Goal: Task Accomplishment & Management: Manage account settings

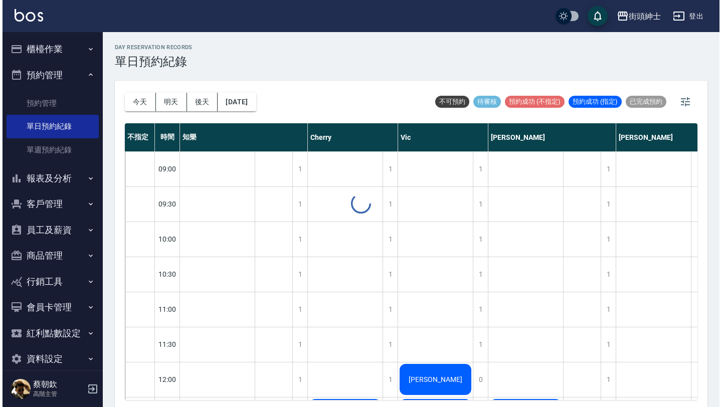
scroll to position [699, 0]
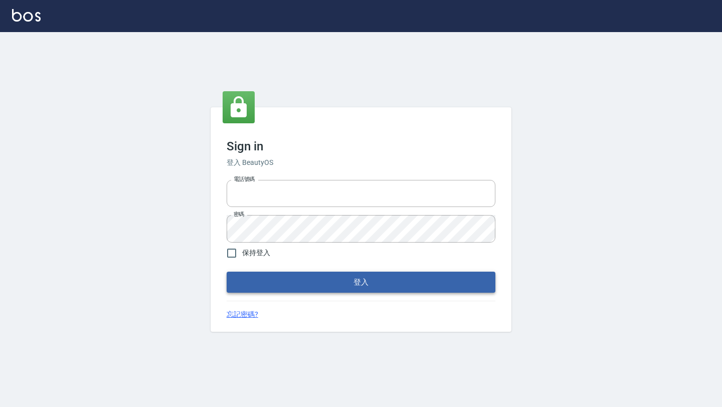
type input "0976888122"
click at [334, 283] on button "登入" at bounding box center [361, 282] width 269 height 21
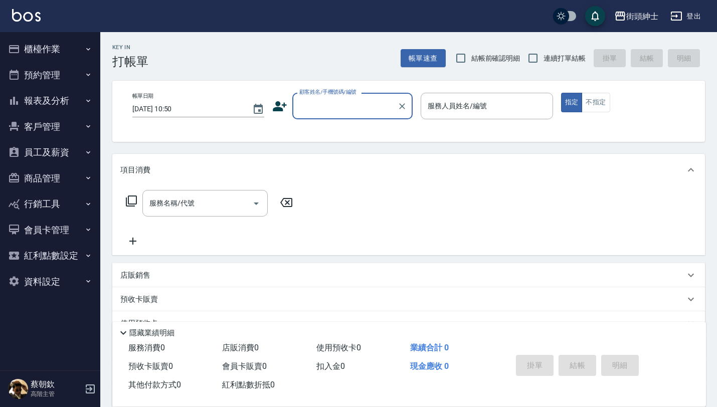
click at [56, 78] on button "預約管理" at bounding box center [50, 75] width 92 height 26
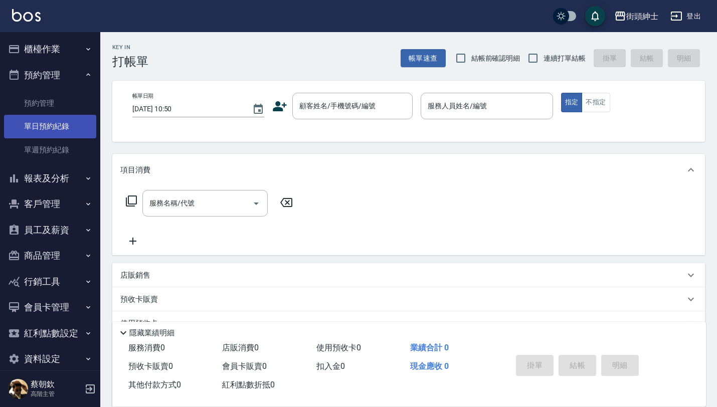
click at [62, 124] on link "單日預約紀錄" at bounding box center [50, 126] width 92 height 23
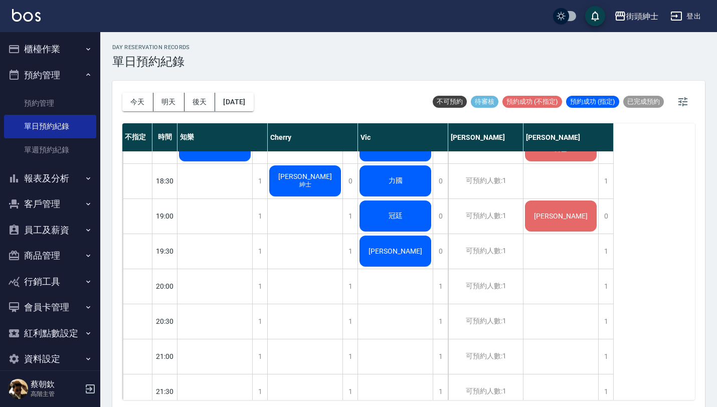
scroll to position [583, 0]
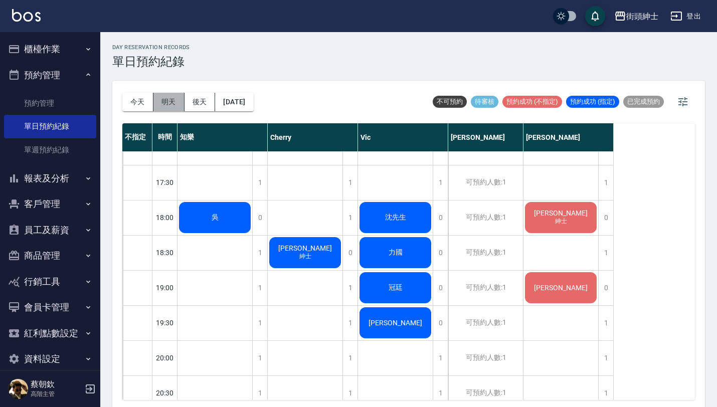
click at [173, 105] on button "明天" at bounding box center [168, 102] width 31 height 19
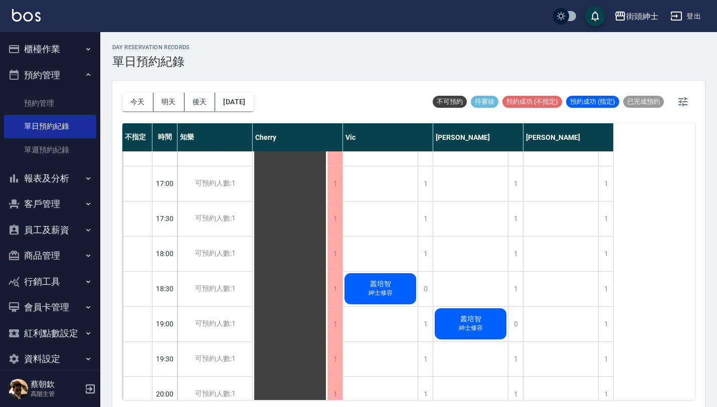
scroll to position [546, 0]
click at [144, 97] on button "今天" at bounding box center [137, 102] width 31 height 19
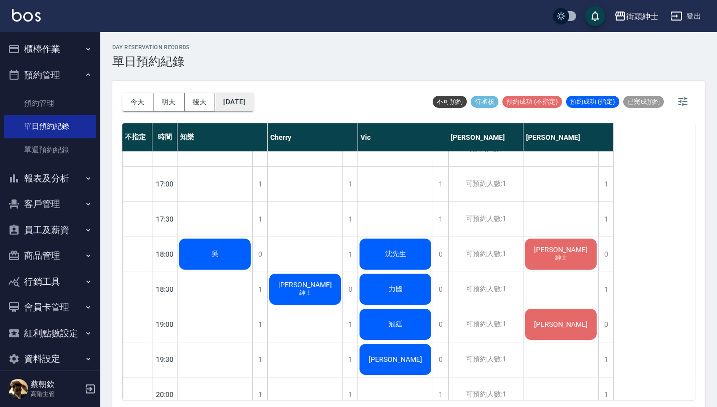
click at [253, 105] on button "[DATE]" at bounding box center [234, 102] width 38 height 19
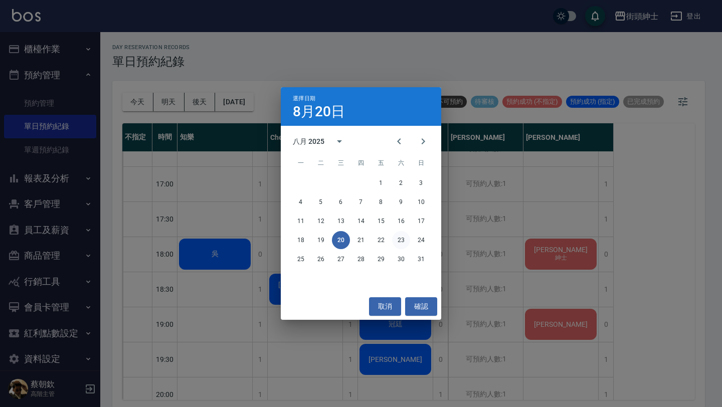
click at [398, 242] on button "23" at bounding box center [401, 240] width 18 height 18
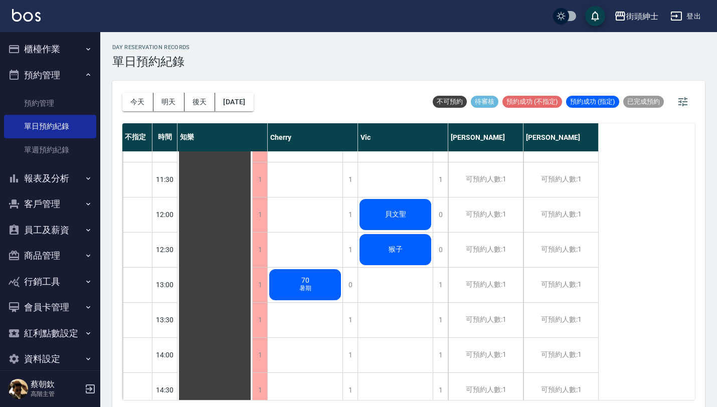
scroll to position [184, 0]
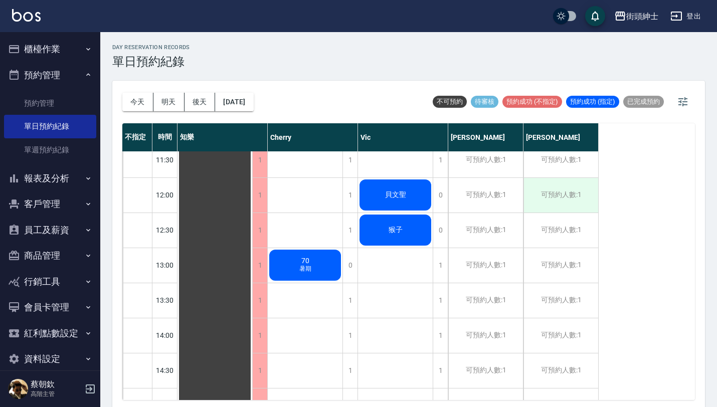
click at [559, 200] on div "可預約人數:1" at bounding box center [560, 195] width 75 height 35
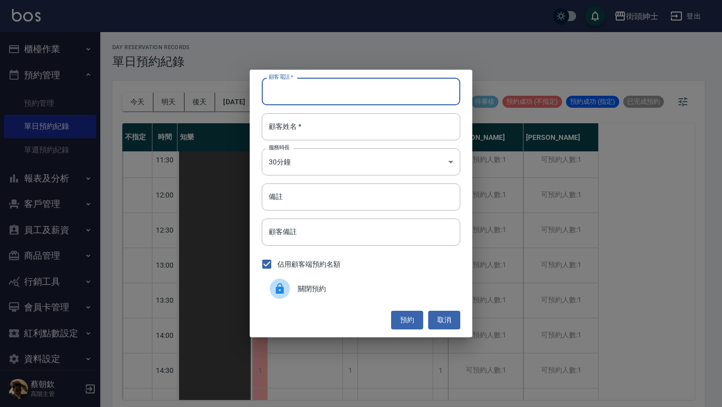
click at [369, 102] on input "顧客電話   *" at bounding box center [361, 91] width 199 height 27
paste input "稱呼：蔡東航 電話：0983039608"
type input "稱呼：蔡東航 電話：0983039608"
click at [362, 123] on input "顧客姓名   *" at bounding box center [361, 126] width 199 height 27
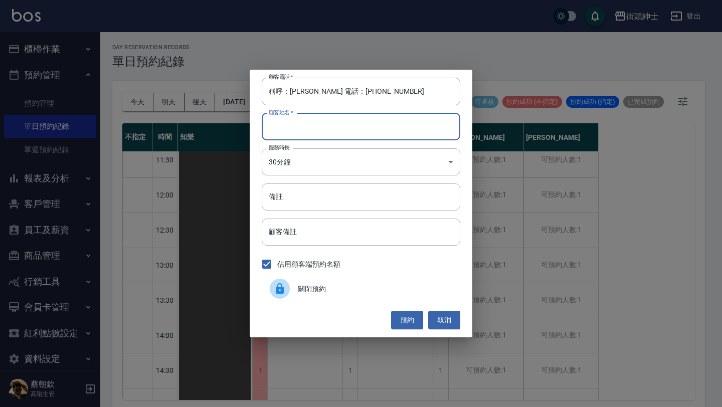
paste input "稱呼：蔡東航 電話：0983039608"
type input "稱呼：蔡東航 電話：0983039608"
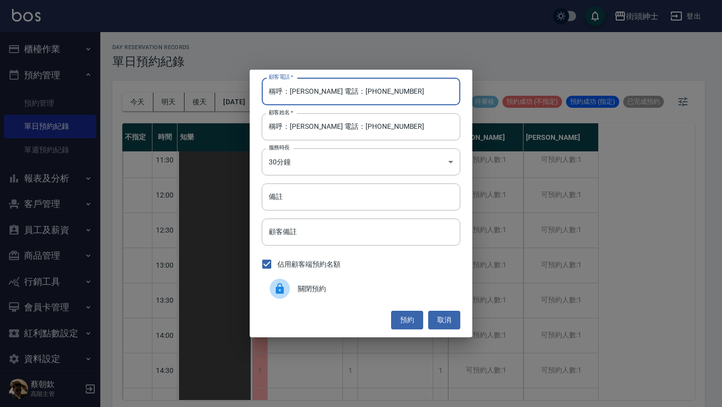
drag, startPoint x: 333, startPoint y: 91, endPoint x: 223, endPoint y: 71, distance: 112.6
click at [223, 71] on div "顧客電話   * 稱呼：蔡東航 電話：0983039608 顧客電話   * 顧客姓名   * 稱呼：蔡東航 電話：0983039608 顧客姓名   * 服…" at bounding box center [361, 203] width 722 height 407
type input "0983039608"
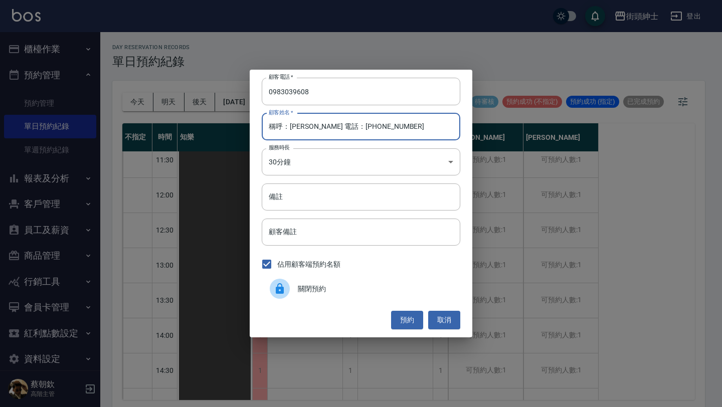
drag, startPoint x: 290, startPoint y: 125, endPoint x: 233, endPoint y: 125, distance: 57.1
click at [238, 125] on div "顧客電話   * 0983039608 顧客電話   * 顧客姓名   * 稱呼：蔡東航 電話：0983039608 顧客姓名   * 服務時長 30分鐘 1…" at bounding box center [361, 203] width 722 height 407
drag, startPoint x: 289, startPoint y: 126, endPoint x: 417, endPoint y: 147, distance: 129.6
click at [415, 147] on div "顧客電話   * 0983039608 顧客電話   * 顧客姓名   * 蔡東航 電話：0983039608 顧客姓名   * 服務時長 30分鐘 1 服務…" at bounding box center [361, 203] width 223 height 267
type input "蔡東航"
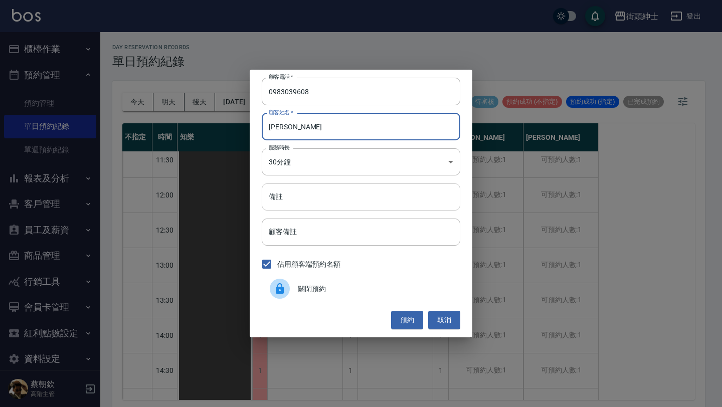
click at [409, 203] on input "備註" at bounding box center [361, 196] width 199 height 27
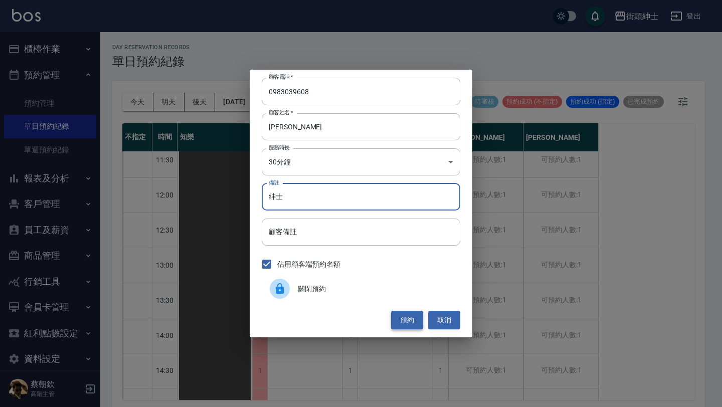
type input "紳士"
click at [412, 316] on button "預約" at bounding box center [407, 320] width 32 height 19
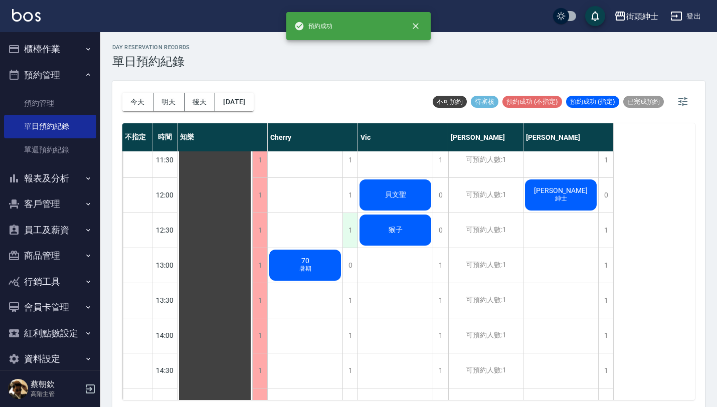
click at [352, 234] on div "1" at bounding box center [349, 230] width 15 height 35
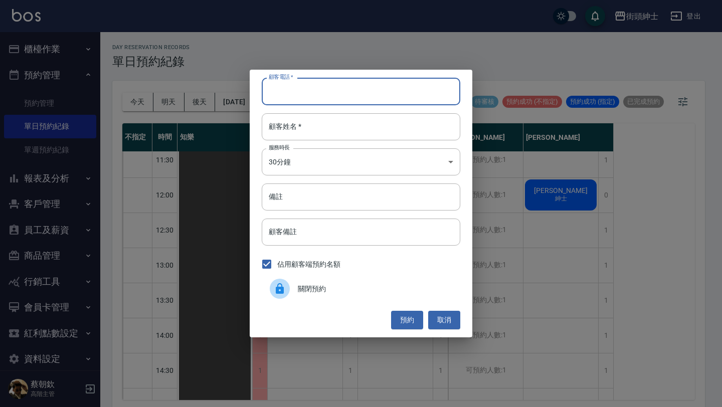
click at [345, 84] on input "顧客電話   *" at bounding box center [361, 91] width 199 height 27
paste input "稱呼：蔡東航 電話：0983039608"
type input "稱呼：蔡東航 電話：0983039608"
click at [352, 139] on input "顧客姓名   *" at bounding box center [361, 126] width 199 height 27
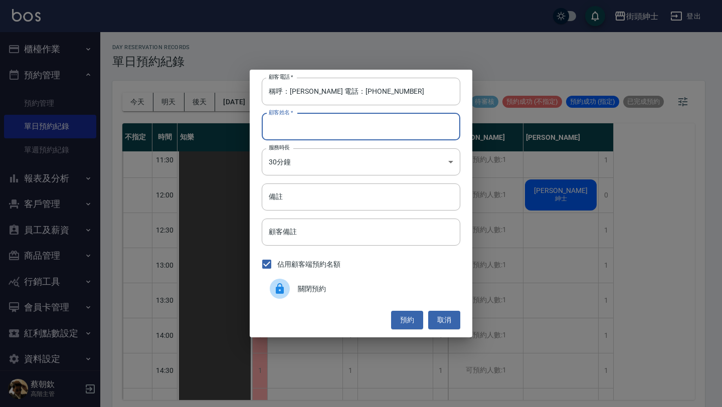
paste input "稱呼：蔡東航 電話：0983039608"
type input "稱呼：蔡東航 電話：0983039608"
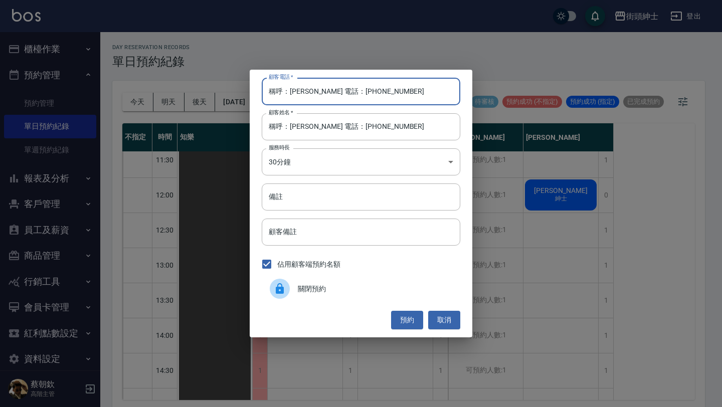
drag, startPoint x: 334, startPoint y: 93, endPoint x: 180, endPoint y: 81, distance: 154.3
click at [183, 81] on div "顧客電話   * 稱呼：蔡東航 電話：0983039608 顧客電話   * 顧客姓名   * 稱呼：蔡東航 電話：0983039608 顧客姓名   * 服…" at bounding box center [361, 203] width 722 height 407
type input "0983039608"
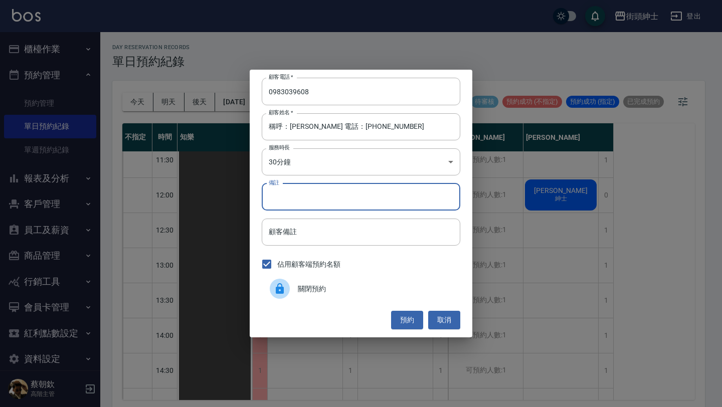
click at [302, 193] on input "備註" at bounding box center [361, 196] width 199 height 27
type input "紳士"
click at [406, 318] on button "預約" at bounding box center [407, 320] width 32 height 19
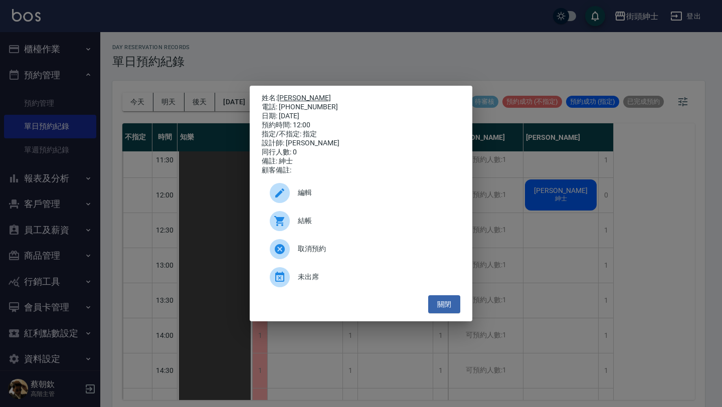
click at [294, 94] on link "蔡東航" at bounding box center [304, 98] width 54 height 8
click at [442, 309] on button "關閉" at bounding box center [444, 304] width 32 height 19
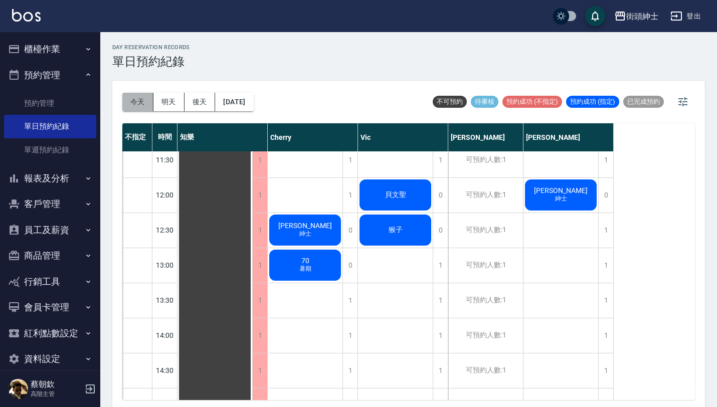
click at [143, 106] on button "今天" at bounding box center [137, 102] width 31 height 19
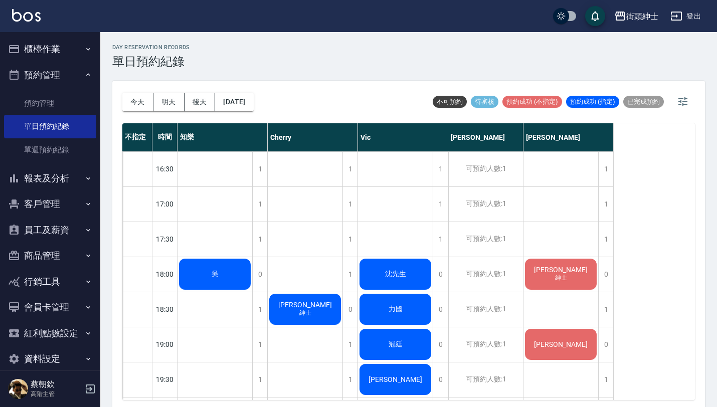
scroll to position [529, 0]
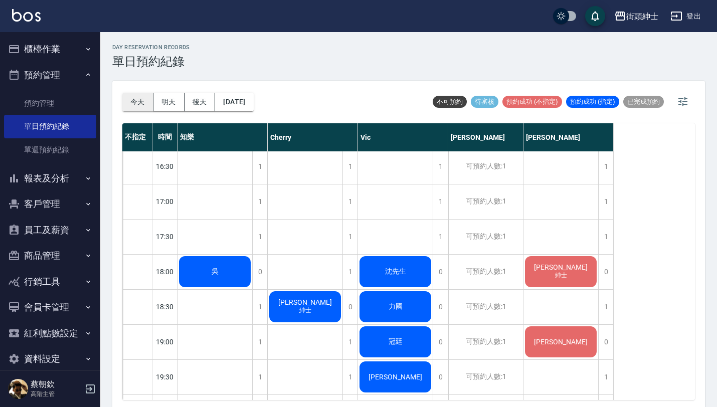
click at [139, 106] on button "今天" at bounding box center [137, 102] width 31 height 19
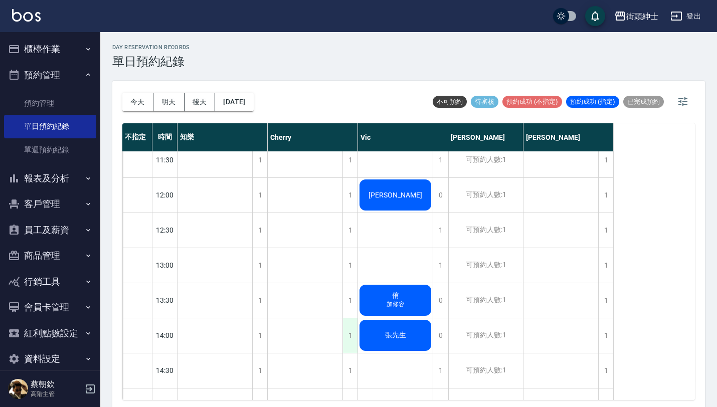
scroll to position [191, 0]
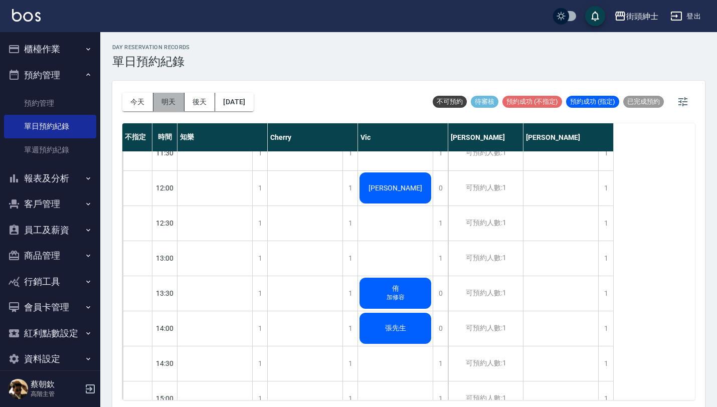
click at [171, 95] on button "明天" at bounding box center [168, 102] width 31 height 19
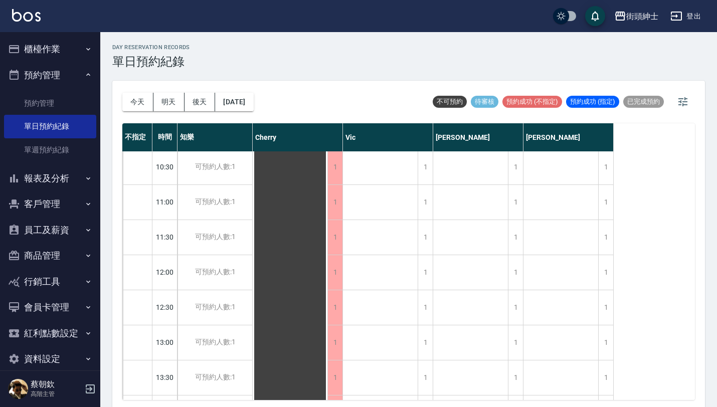
scroll to position [107, 0]
click at [142, 98] on button "今天" at bounding box center [137, 102] width 31 height 19
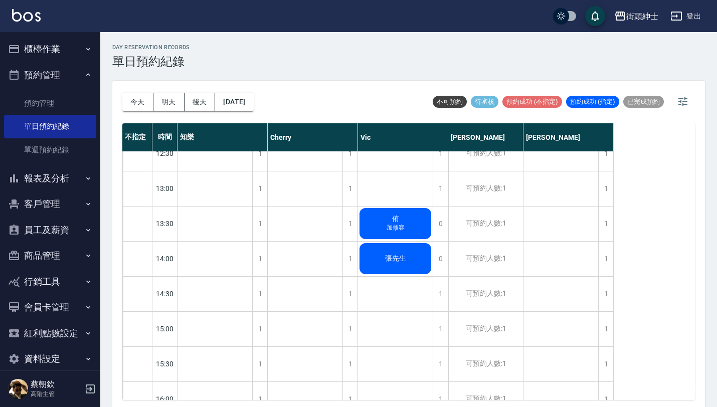
scroll to position [262, 0]
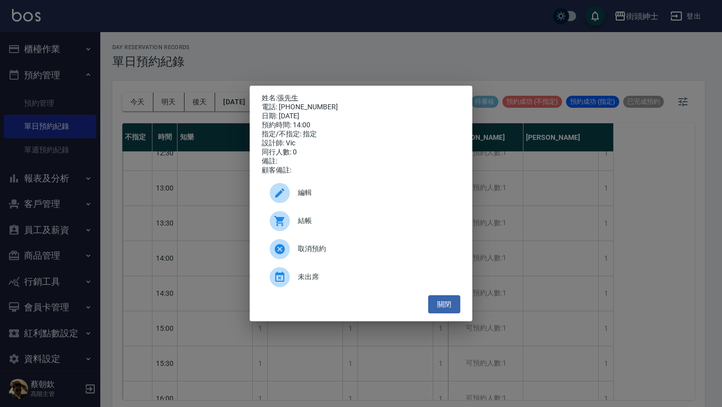
click at [296, 94] on p "姓名: 張先生" at bounding box center [361, 98] width 199 height 9
click at [289, 96] on link "張先生" at bounding box center [287, 98] width 21 height 8
click at [448, 312] on button "關閉" at bounding box center [444, 304] width 32 height 19
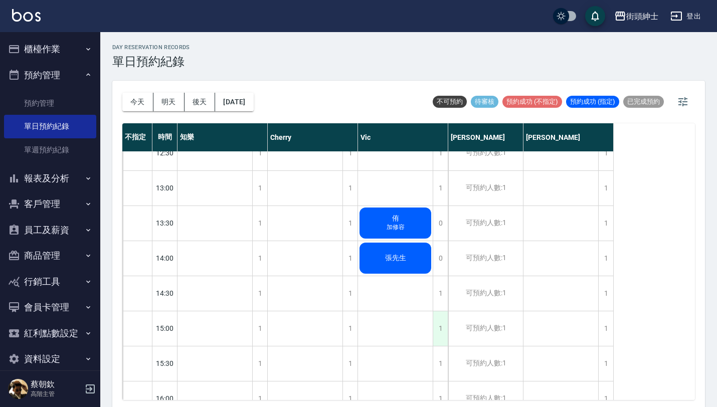
click at [437, 333] on div "1" at bounding box center [440, 328] width 15 height 35
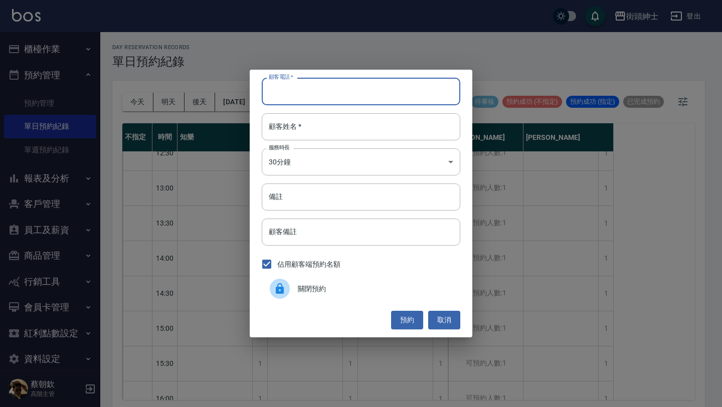
click at [371, 94] on input "顧客電話   *" at bounding box center [361, 91] width 199 height 27
paste input "稱呼：陳先生 電話：0928731327"
type input "稱呼：陳先生 電話：0928731327"
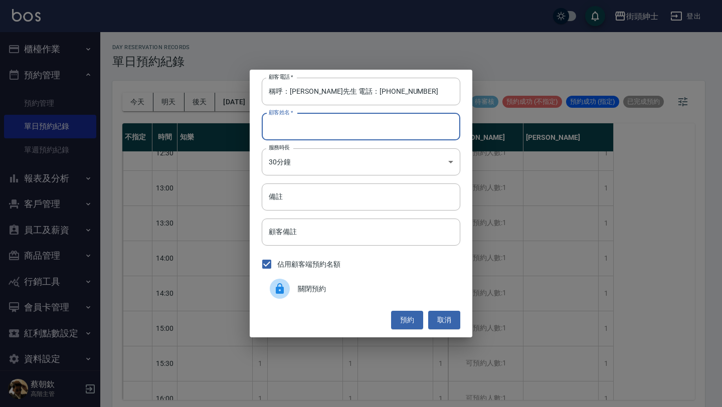
click at [362, 124] on input "顧客姓名   *" at bounding box center [361, 126] width 199 height 27
type input "ㄒ"
click at [331, 129] on input "ㄒ" at bounding box center [361, 126] width 199 height 27
paste input "稱呼：陳先生 電話：0928731327"
type input "稱呼：陳先生 電話：0928731327"
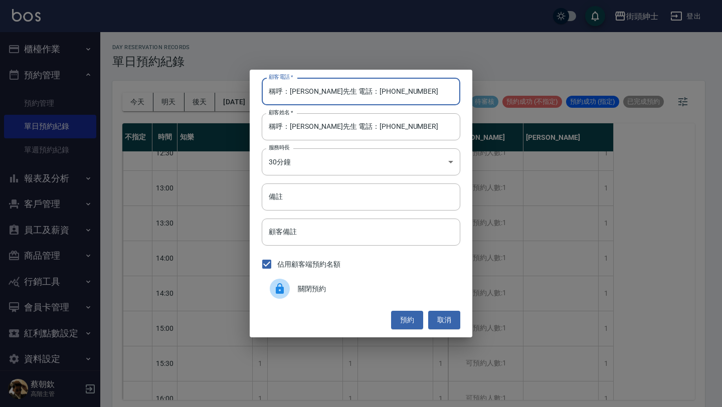
drag, startPoint x: 333, startPoint y: 92, endPoint x: 196, endPoint y: 75, distance: 138.3
click at [196, 75] on div "顧客電話   * 稱呼：陳先生 電話：0928731327 顧客電話   * 顧客姓名   * 稱呼：陳先生 電話：0928731327 顧客姓名   * 服…" at bounding box center [361, 203] width 722 height 407
type input "0928731327"
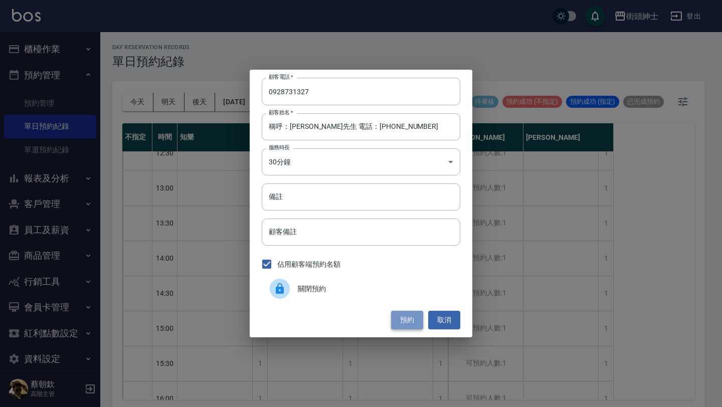
click at [405, 320] on button "預約" at bounding box center [407, 320] width 32 height 19
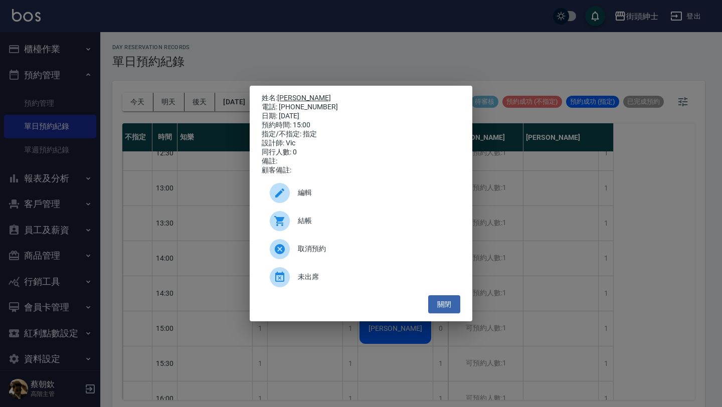
click at [292, 96] on link "[PERSON_NAME]" at bounding box center [304, 98] width 54 height 8
click at [452, 308] on button "關閉" at bounding box center [444, 304] width 32 height 19
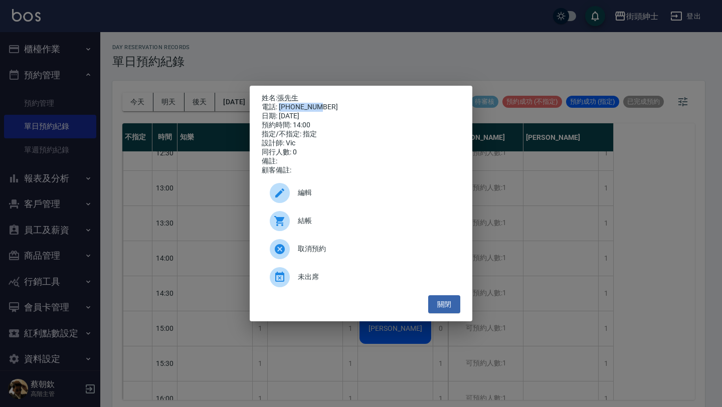
drag, startPoint x: 318, startPoint y: 104, endPoint x: 279, endPoint y: 104, distance: 39.1
click at [279, 104] on div "電話: 0986338471" at bounding box center [361, 107] width 199 height 9
copy div "0986338471"
click at [292, 96] on link "張先生" at bounding box center [287, 98] width 21 height 8
click at [451, 310] on button "關閉" at bounding box center [444, 304] width 32 height 19
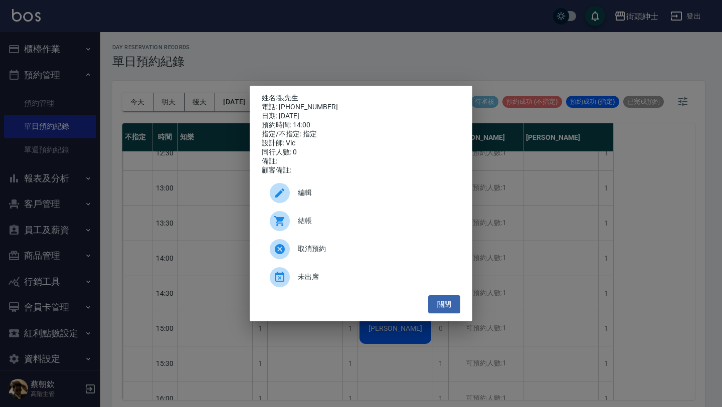
click at [346, 198] on span "編輯" at bounding box center [375, 192] width 154 height 11
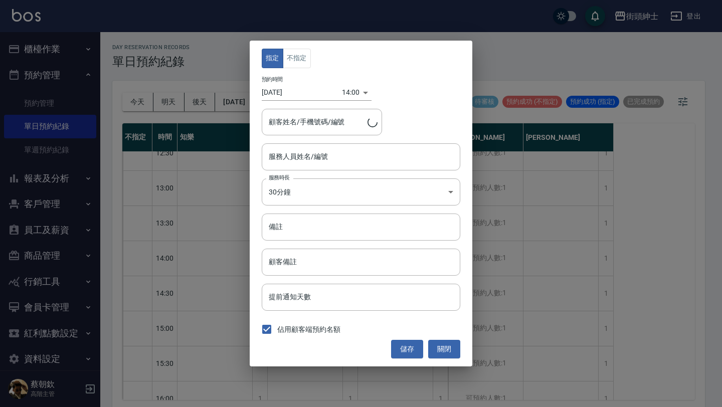
type input "Vic(無代號)"
type input "張先生/0986338471"
click at [321, 157] on input "Vic(無代號)" at bounding box center [353, 157] width 174 height 18
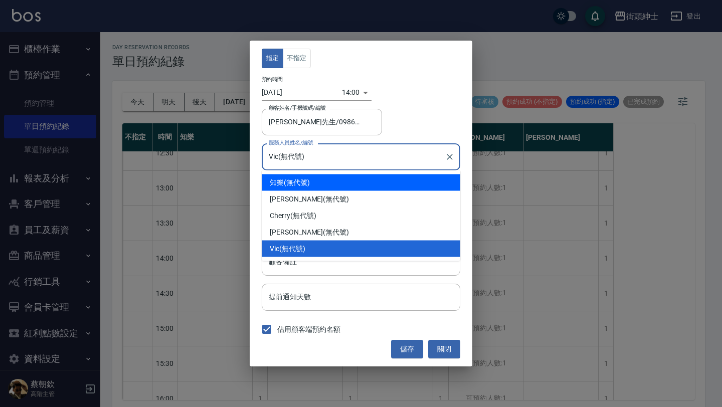
click at [324, 182] on div "知樂 (無代號)" at bounding box center [361, 182] width 199 height 17
type input "知樂(無代號)"
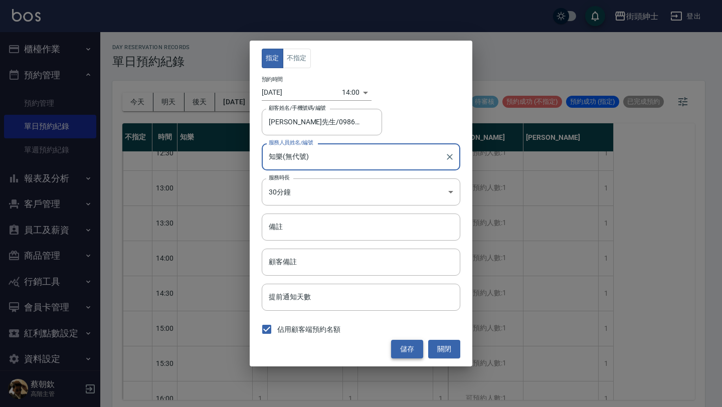
click at [404, 347] on button "儲存" at bounding box center [407, 349] width 32 height 19
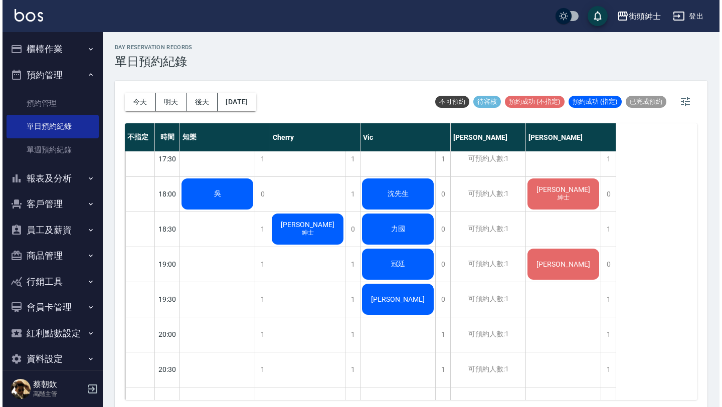
scroll to position [606, 0]
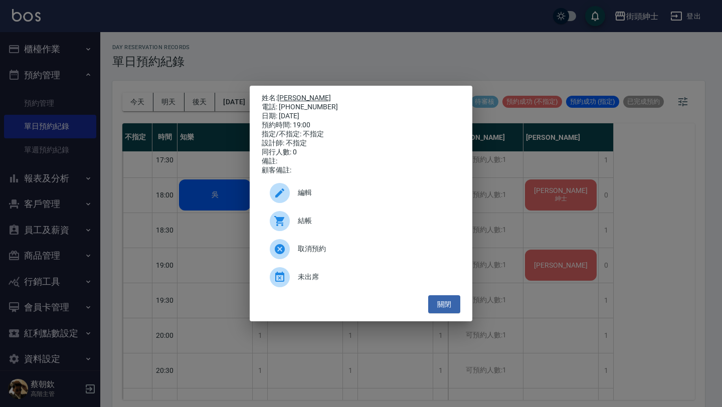
click at [287, 95] on link "[PERSON_NAME]" at bounding box center [304, 98] width 54 height 8
click at [446, 304] on button "關閉" at bounding box center [444, 304] width 32 height 19
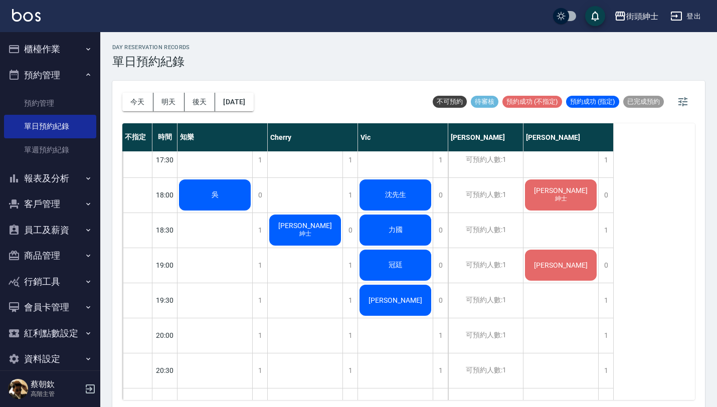
click at [56, 77] on button "預約管理" at bounding box center [50, 75] width 92 height 26
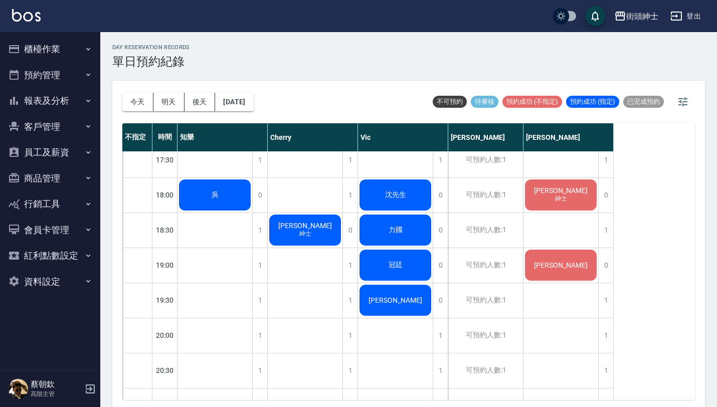
click at [55, 95] on button "報表及分析" at bounding box center [50, 101] width 92 height 26
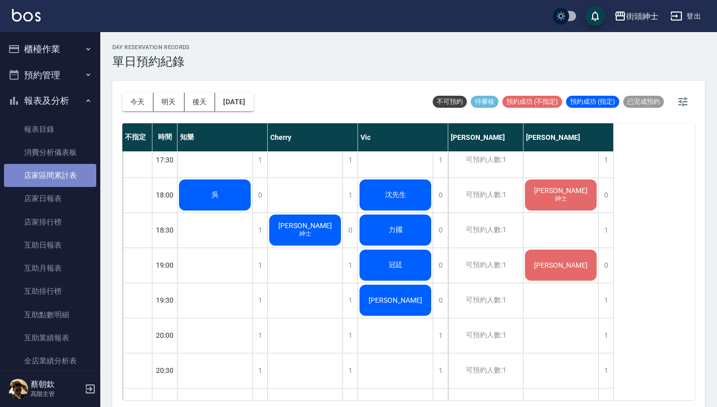
click at [59, 176] on link "店家區間累計表" at bounding box center [50, 175] width 92 height 23
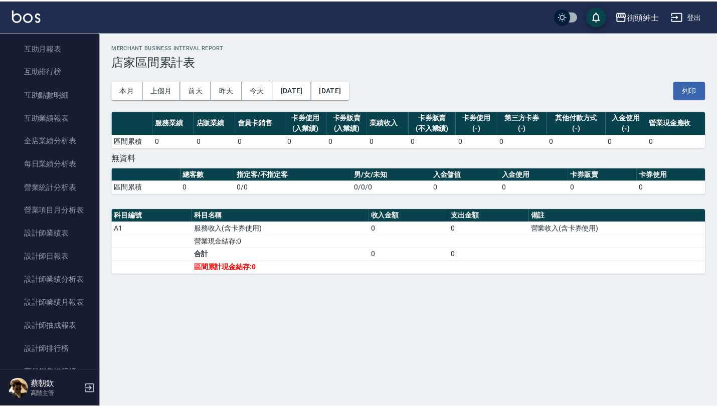
scroll to position [224, 0]
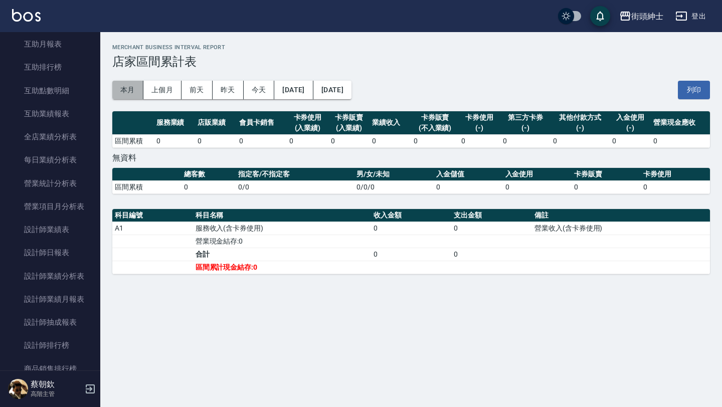
click at [128, 84] on button "本月" at bounding box center [127, 90] width 31 height 19
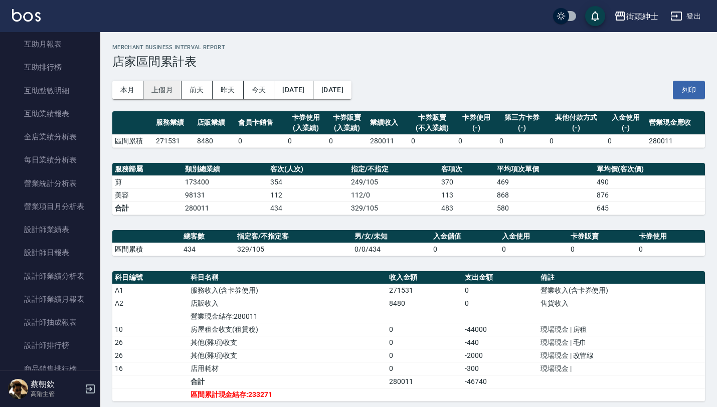
click at [170, 85] on button "上個月" at bounding box center [162, 90] width 38 height 19
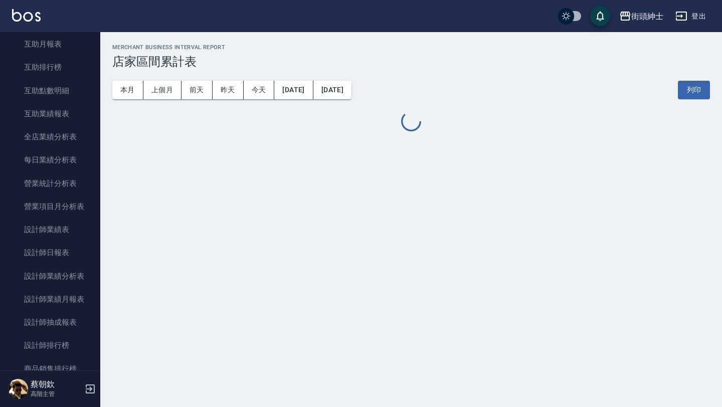
click at [351, 89] on button "2025/07/31" at bounding box center [332, 90] width 38 height 19
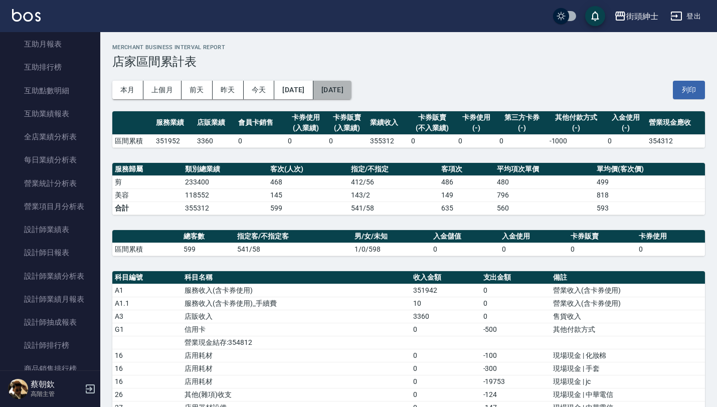
click at [351, 93] on button "2025/07/31" at bounding box center [332, 90] width 38 height 19
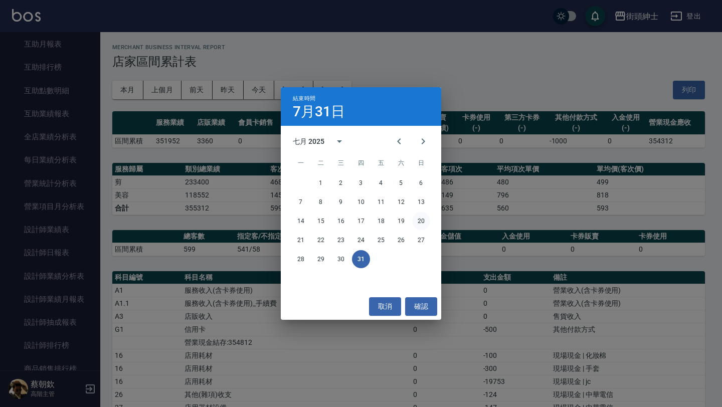
click at [417, 223] on button "20" at bounding box center [421, 221] width 18 height 18
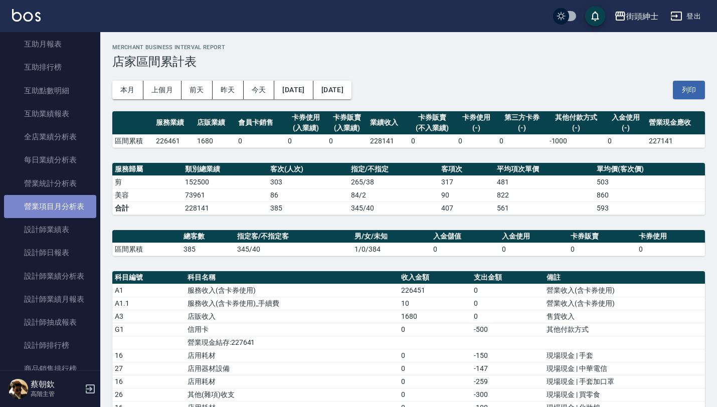
click at [62, 211] on link "營業項目月分析表" at bounding box center [50, 206] width 92 height 23
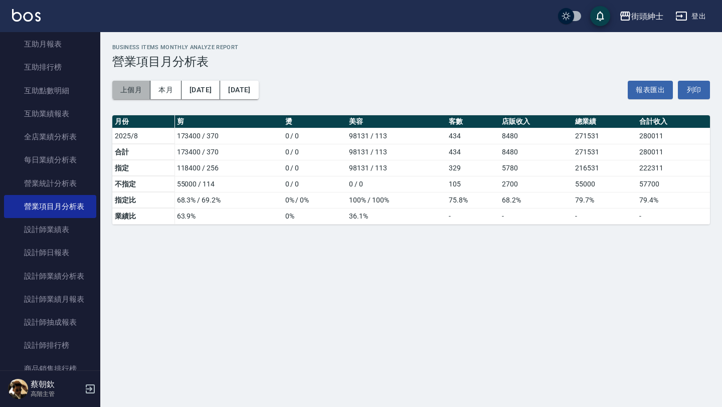
click at [141, 87] on button "上個月" at bounding box center [131, 90] width 38 height 19
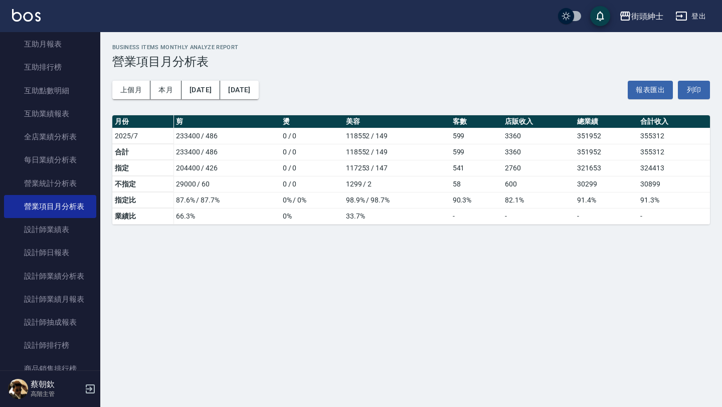
click at [200, 87] on button "2025/07/01" at bounding box center [200, 90] width 39 height 19
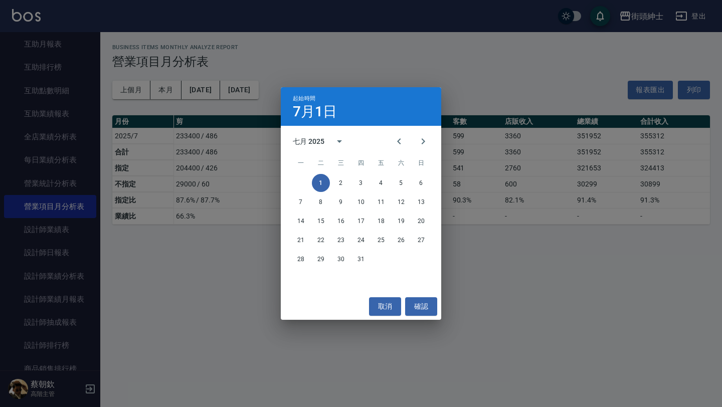
click at [249, 96] on div "起始時間 7月1日 七月 2025 一 二 三 四 五 六 日 1 2 3 4 5 6 7 8 9 10 11 12 13 14 15 16 17 18 19…" at bounding box center [361, 203] width 722 height 407
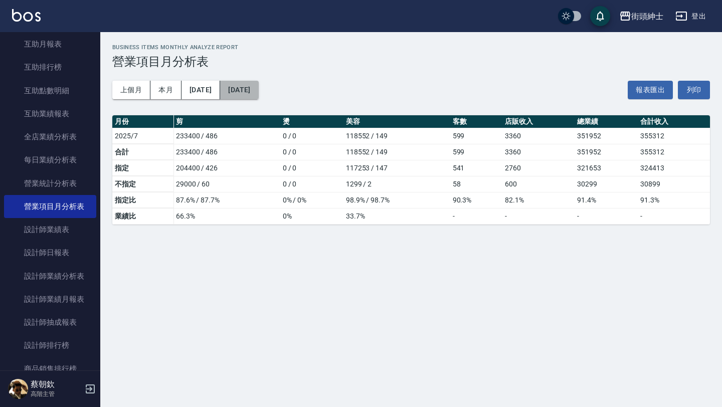
click at [258, 87] on button "2025/07/31" at bounding box center [239, 90] width 38 height 19
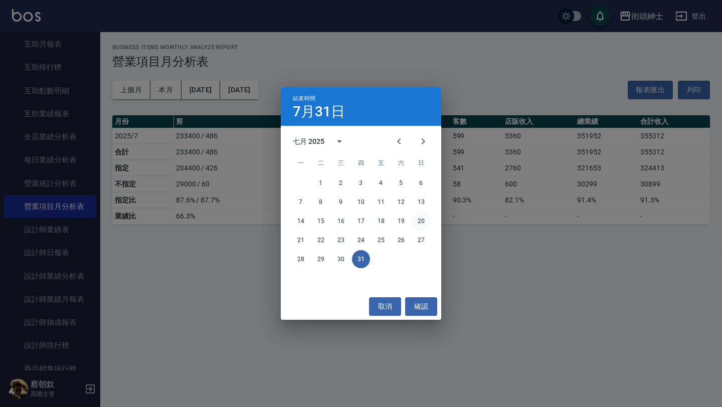
click at [424, 220] on button "20" at bounding box center [421, 221] width 18 height 18
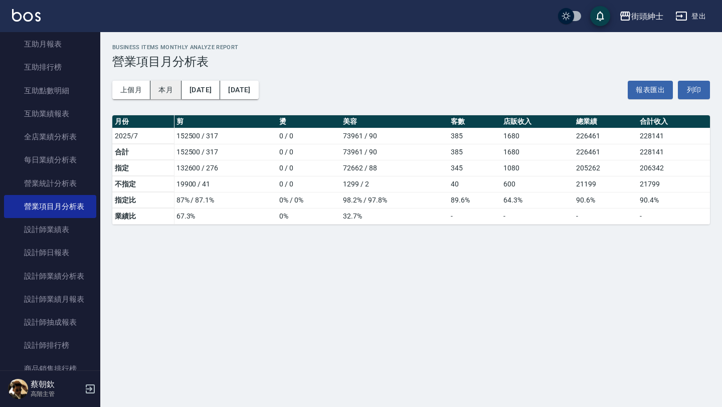
click at [162, 89] on button "本月" at bounding box center [165, 90] width 31 height 19
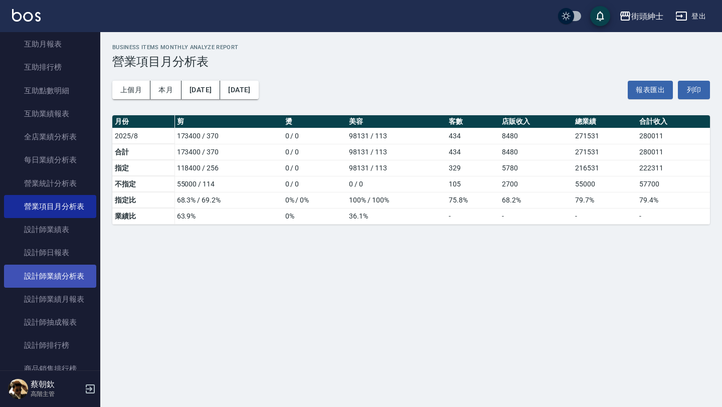
click at [77, 270] on link "設計師業績分析表" at bounding box center [50, 276] width 92 height 23
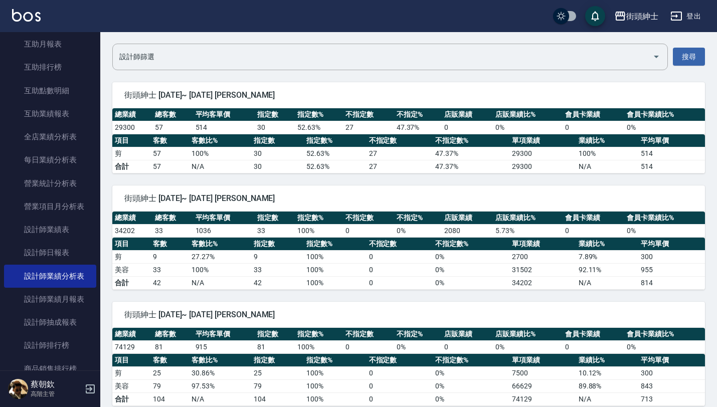
scroll to position [80, 0]
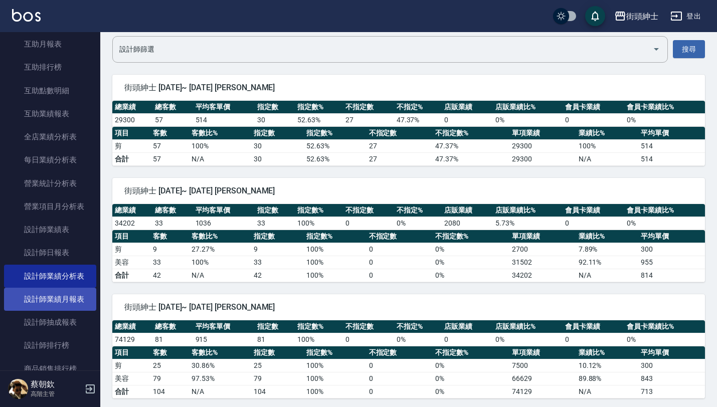
click at [70, 302] on link "設計師業績月報表" at bounding box center [50, 299] width 92 height 23
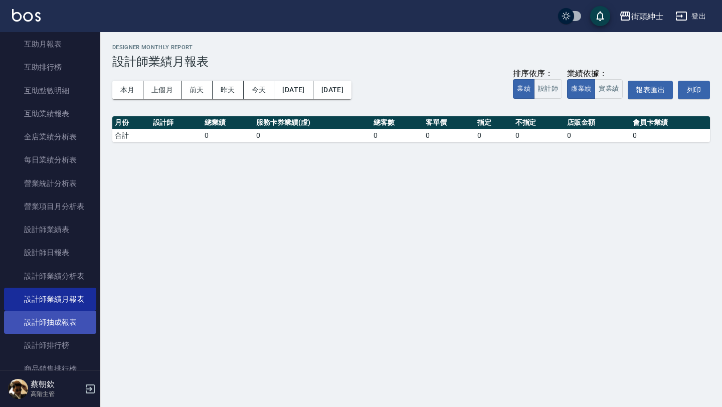
click at [58, 332] on link "設計師抽成報表" at bounding box center [50, 322] width 92 height 23
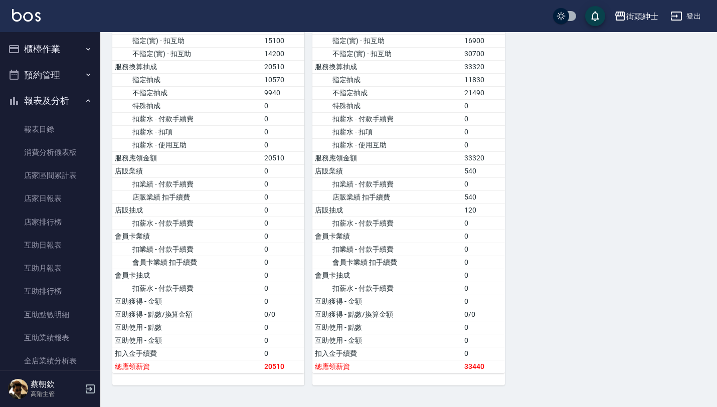
click at [88, 83] on button "預約管理" at bounding box center [50, 75] width 92 height 26
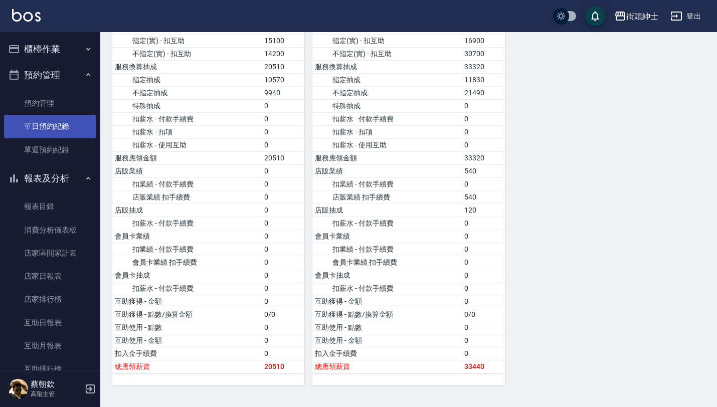
click at [68, 126] on link "單日預約紀錄" at bounding box center [50, 126] width 92 height 23
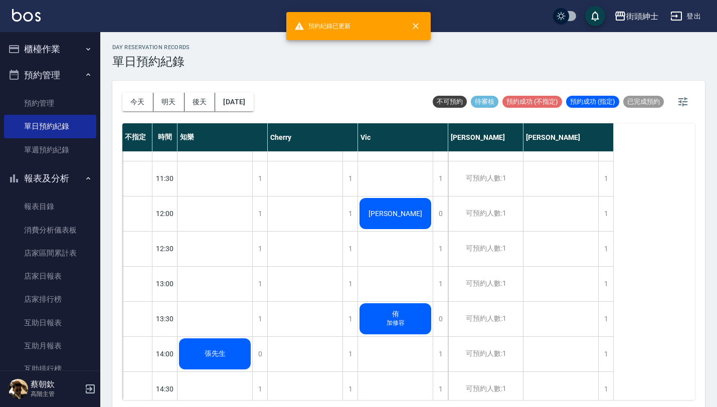
scroll to position [164, 0]
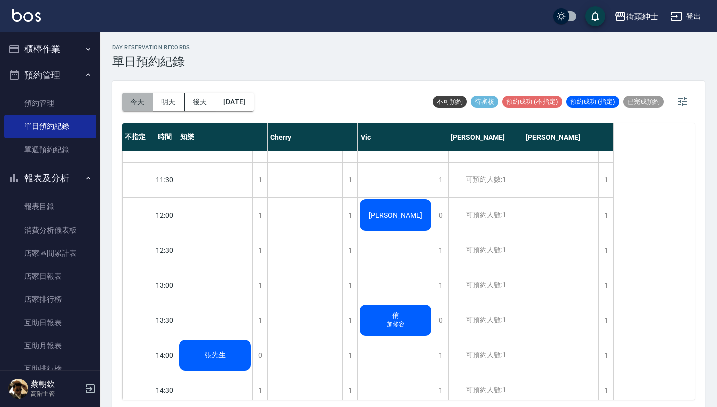
click at [132, 99] on button "今天" at bounding box center [137, 102] width 31 height 19
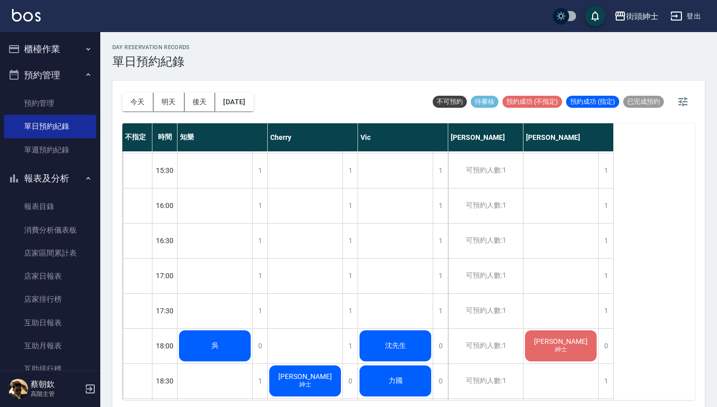
scroll to position [431, 0]
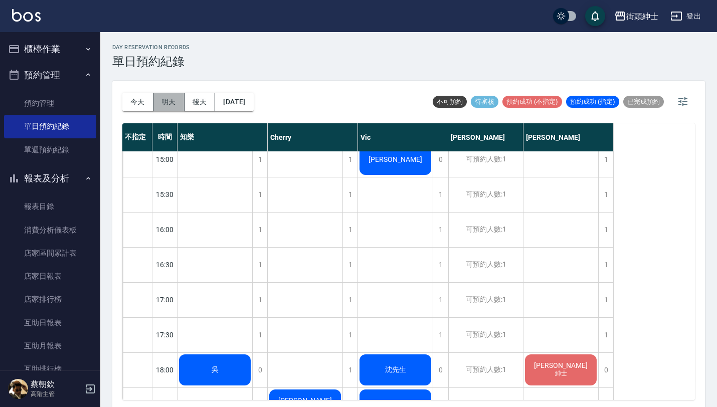
click at [164, 101] on button "明天" at bounding box center [168, 102] width 31 height 19
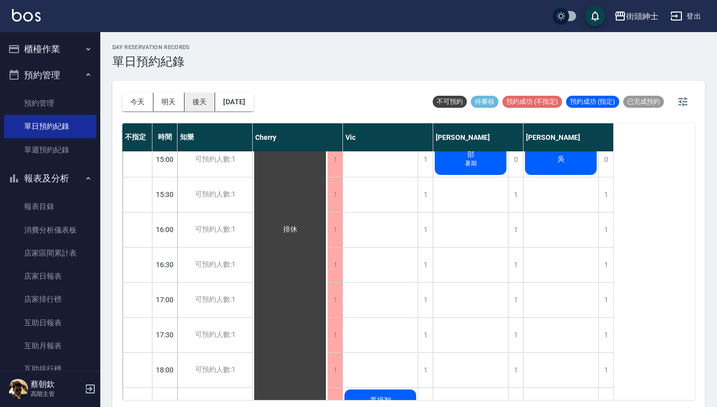
click at [194, 96] on button "後天" at bounding box center [199, 102] width 31 height 19
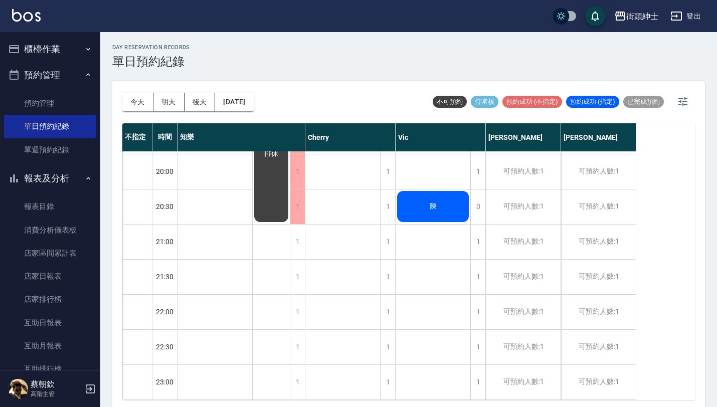
scroll to position [777, 0]
click at [253, 95] on button "2025/08/22" at bounding box center [234, 102] width 38 height 19
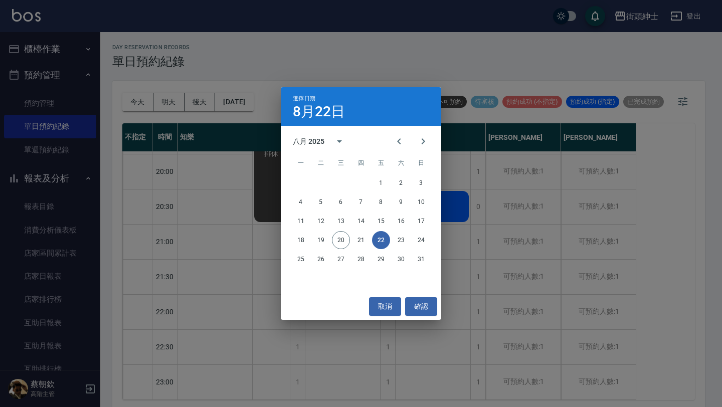
click at [239, 139] on div "選擇日期 8月22日 八月 2025 一 二 三 四 五 六 日 1 2 3 4 5 6 7 8 9 10 11 12 13 14 15 16 17 18 1…" at bounding box center [361, 203] width 722 height 407
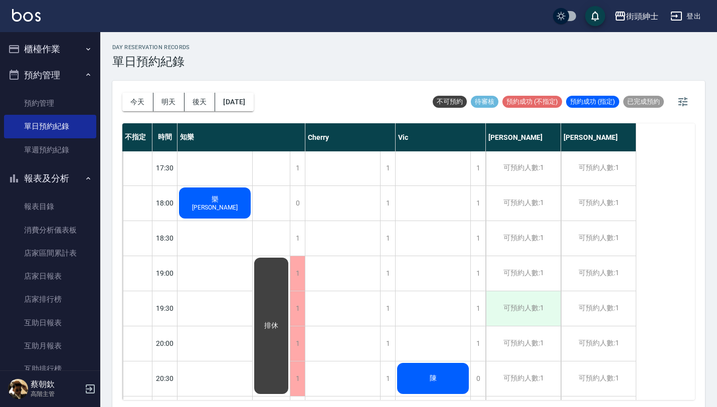
scroll to position [639, 0]
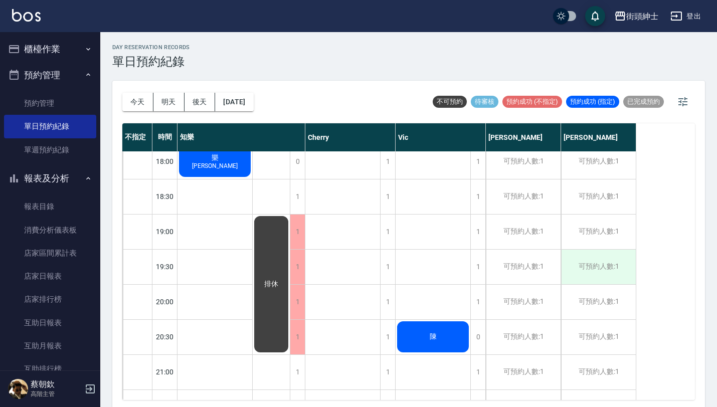
click at [602, 275] on div "可預約人數:1" at bounding box center [598, 267] width 75 height 35
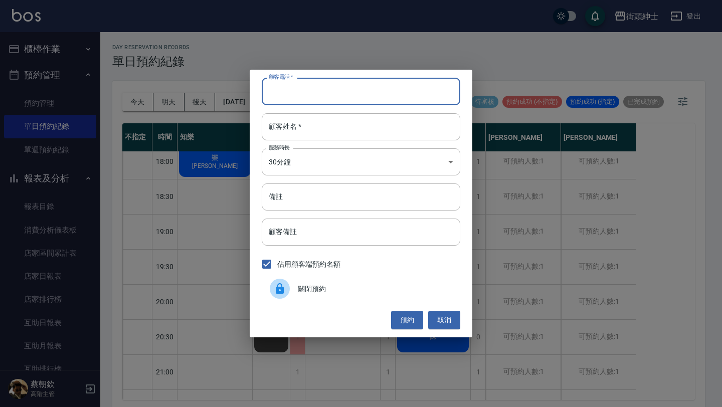
click at [382, 84] on input "顧客電話   *" at bounding box center [361, 91] width 199 height 27
paste input "0986338471"
type input "0986338471"
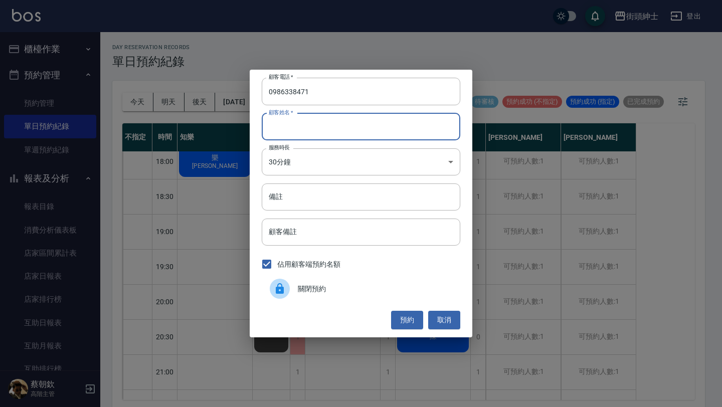
click at [339, 118] on input "顧客姓名   *" at bounding box center [361, 126] width 199 height 27
paste input "孫"
type input "孫"
click at [414, 317] on button "預約" at bounding box center [407, 320] width 32 height 19
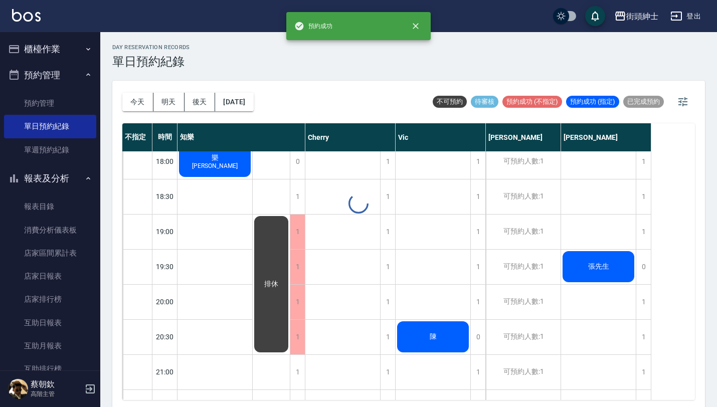
click at [221, 162] on span "張先生" at bounding box center [215, 157] width 11 height 9
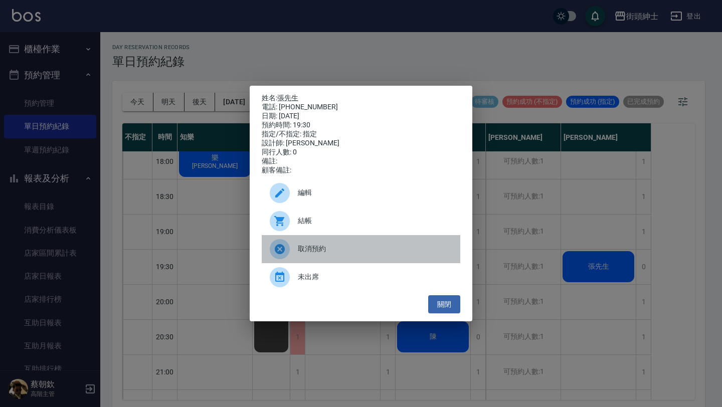
click at [359, 254] on span "取消預約" at bounding box center [375, 249] width 154 height 11
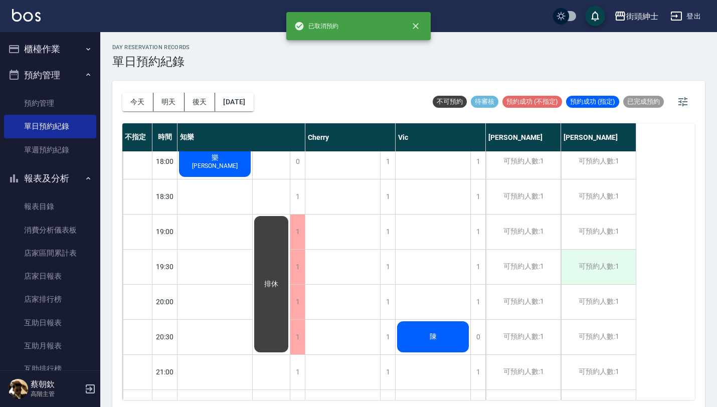
click at [596, 265] on div "可預約人數:1" at bounding box center [598, 267] width 75 height 35
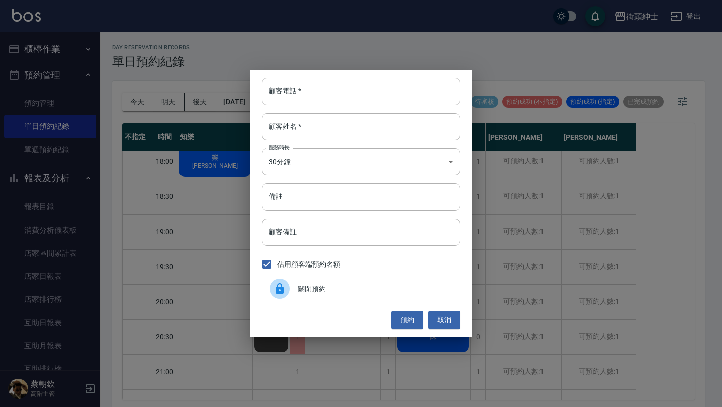
click at [338, 96] on input "顧客電話   *" at bounding box center [361, 91] width 199 height 27
paste input "0984226426"
type input "0984226426"
click at [328, 140] on div "顧客電話   * 0984226426 顧客電話   * 顧客姓名   * 顧客姓名   * 服務時長 30分鐘 1 服務時長 備註 備註 顧客備註 顧客備註…" at bounding box center [361, 203] width 223 height 267
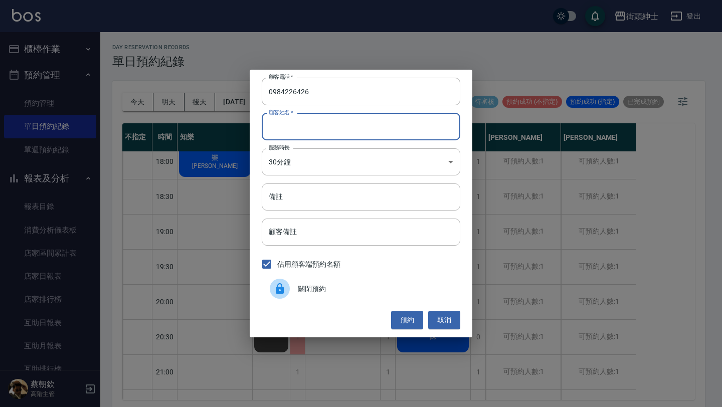
click at [328, 130] on input "顧客姓名   *" at bounding box center [361, 126] width 199 height 27
type input "孫"
click at [407, 311] on button "預約" at bounding box center [407, 320] width 32 height 19
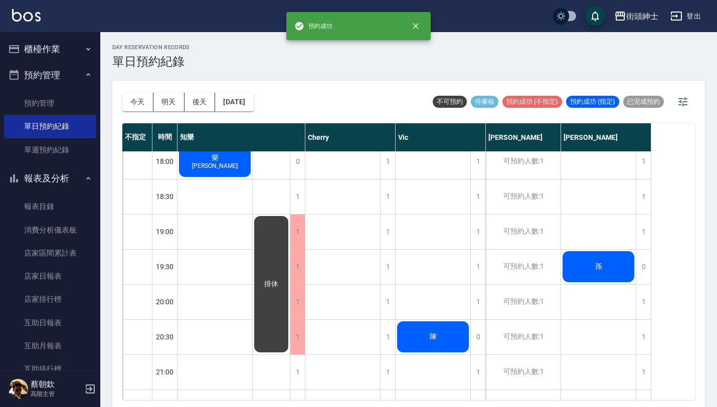
click at [252, 178] on div "孫" at bounding box center [214, 161] width 75 height 34
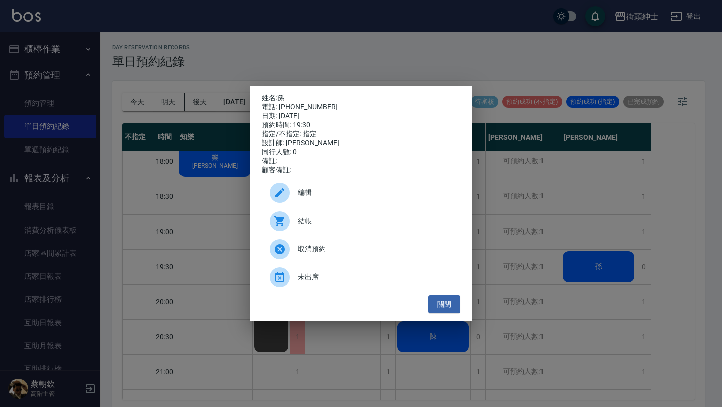
click at [339, 193] on span "編輯" at bounding box center [375, 192] width 154 height 11
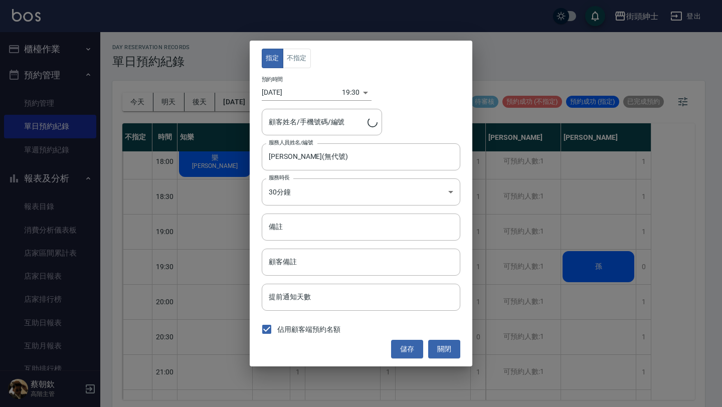
type input "孫/0984226426"
click at [290, 58] on button "不指定" at bounding box center [297, 59] width 28 height 20
click at [411, 347] on button "儲存" at bounding box center [407, 349] width 32 height 19
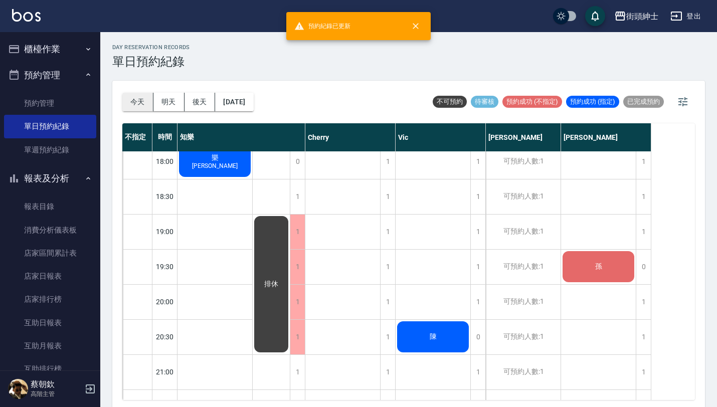
click at [139, 107] on button "今天" at bounding box center [137, 102] width 31 height 19
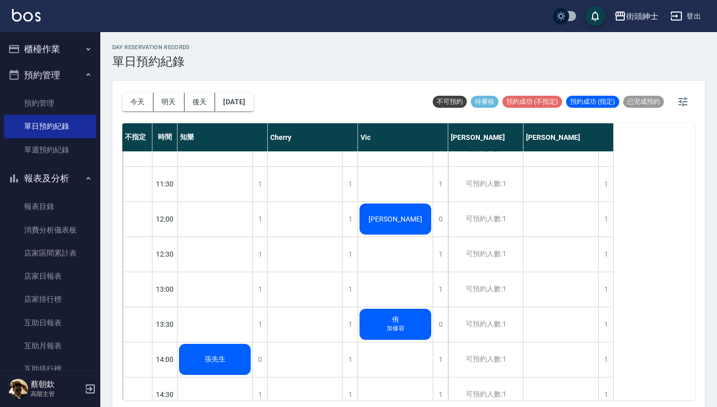
scroll to position [159, 0]
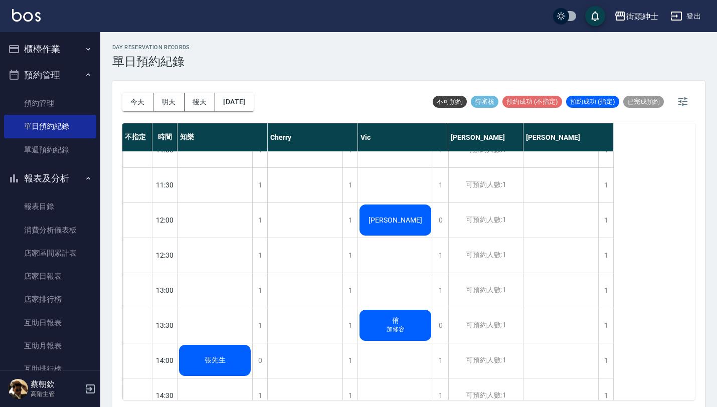
click at [68, 78] on button "預約管理" at bounding box center [50, 75] width 92 height 26
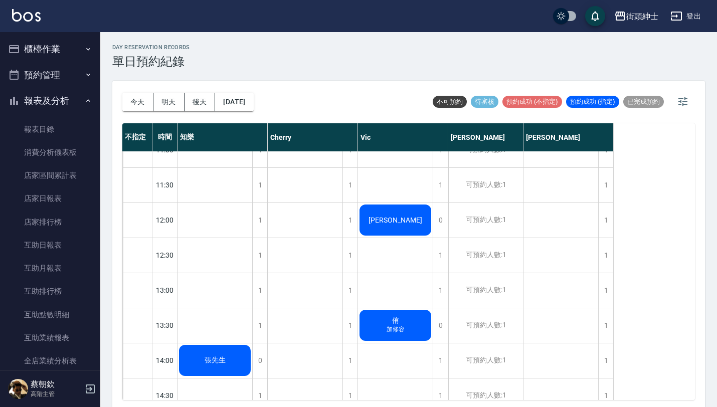
click at [68, 53] on button "櫃檯作業" at bounding box center [50, 49] width 92 height 26
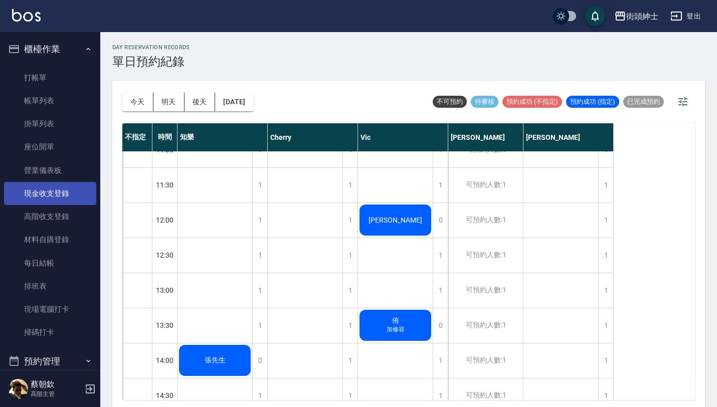
click at [66, 192] on link "現金收支登錄" at bounding box center [50, 193] width 92 height 23
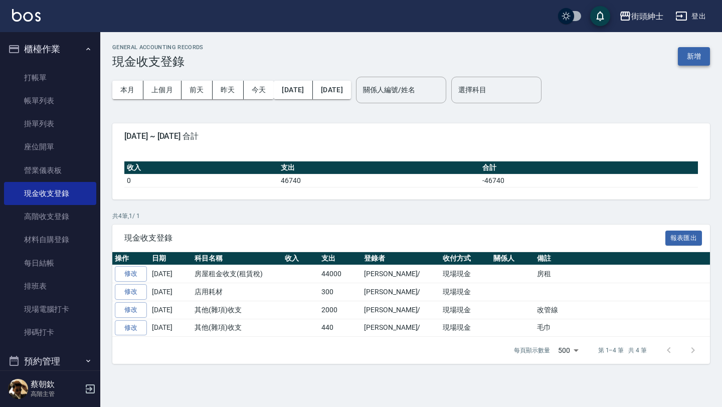
click at [696, 60] on button "新增" at bounding box center [694, 56] width 32 height 19
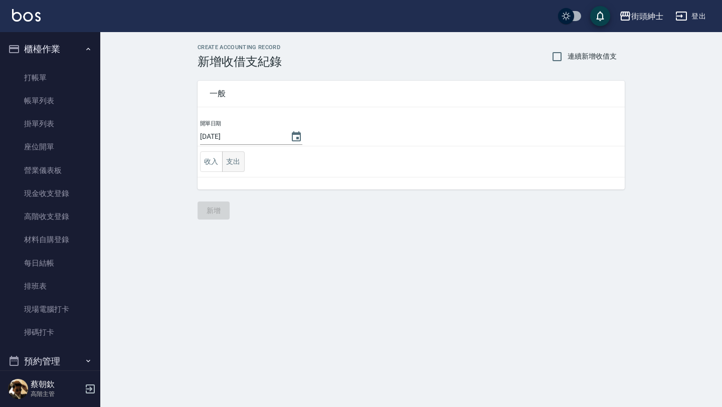
click at [230, 164] on button "支出" at bounding box center [233, 161] width 23 height 21
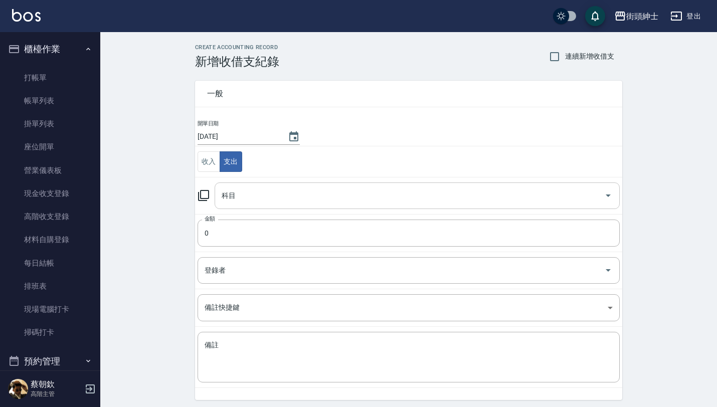
click at [249, 191] on input "科目" at bounding box center [409, 196] width 381 height 18
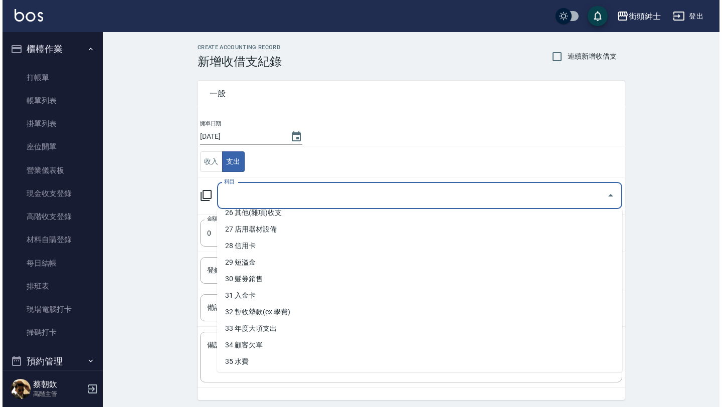
scroll to position [474, 0]
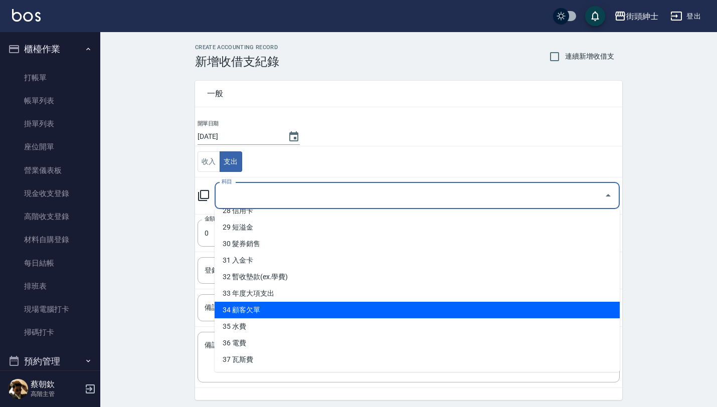
click at [156, 269] on div "CREATE ACCOUNTING RECORD 新增收借支紀錄 連續新增收借支 一般 開單日期 2025/08/20 收入 支出 科目 科目 金額 0 金額…" at bounding box center [408, 237] width 617 height 411
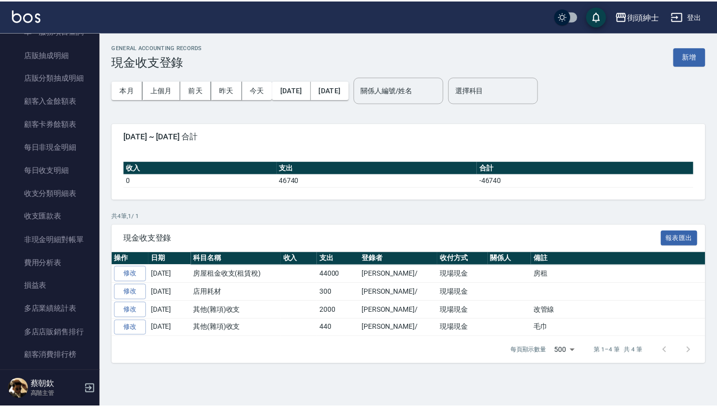
scroll to position [1091, 0]
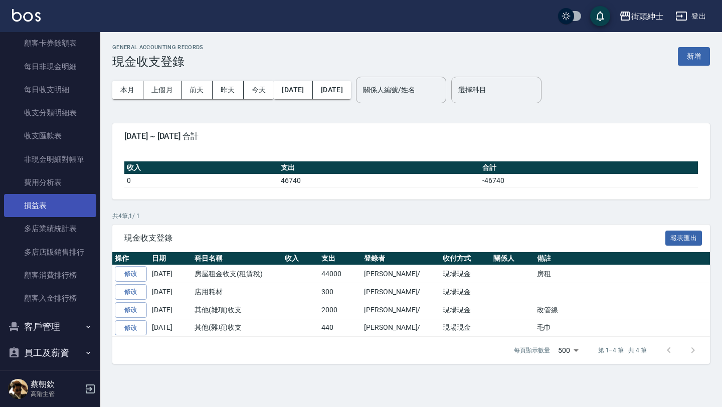
click at [66, 204] on link "損益表" at bounding box center [50, 205] width 92 height 23
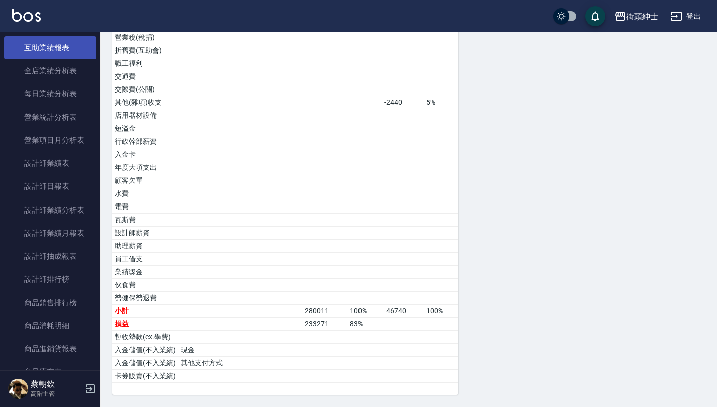
scroll to position [575, 0]
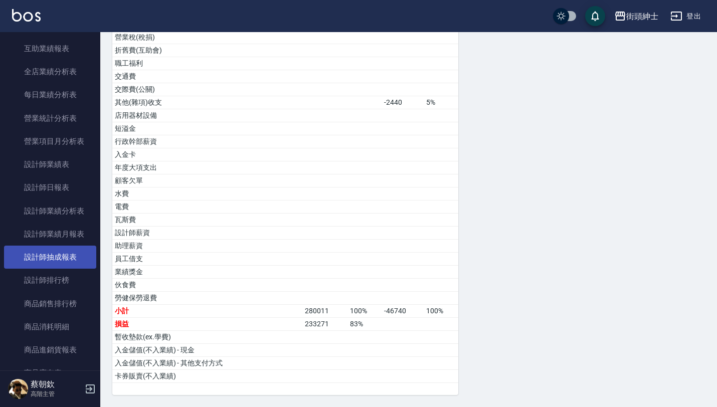
click at [69, 256] on link "設計師抽成報表" at bounding box center [50, 257] width 92 height 23
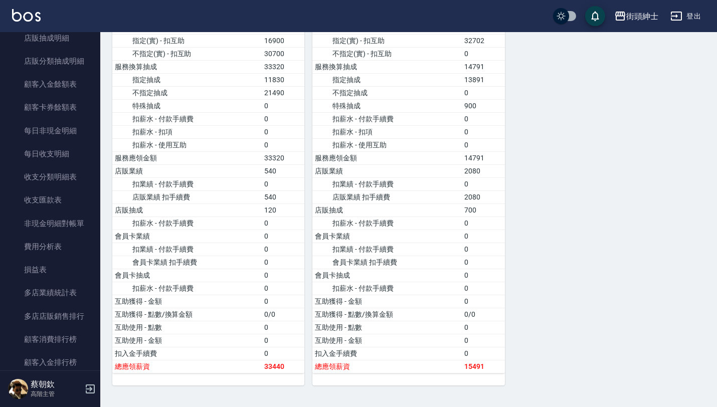
scroll to position [1026, 0]
click at [72, 280] on link "損益表" at bounding box center [50, 270] width 92 height 23
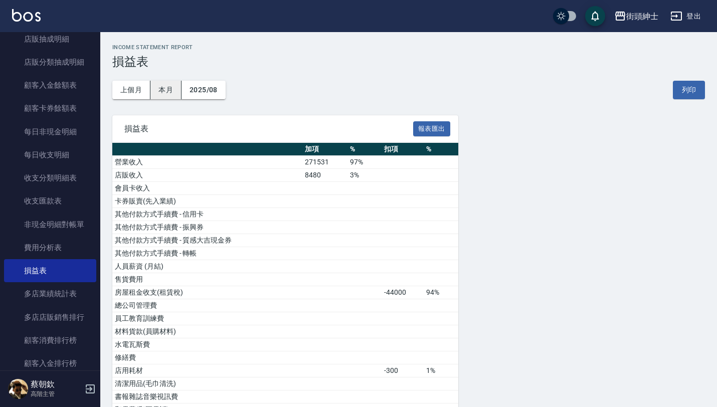
click at [171, 88] on button "本月" at bounding box center [165, 90] width 31 height 19
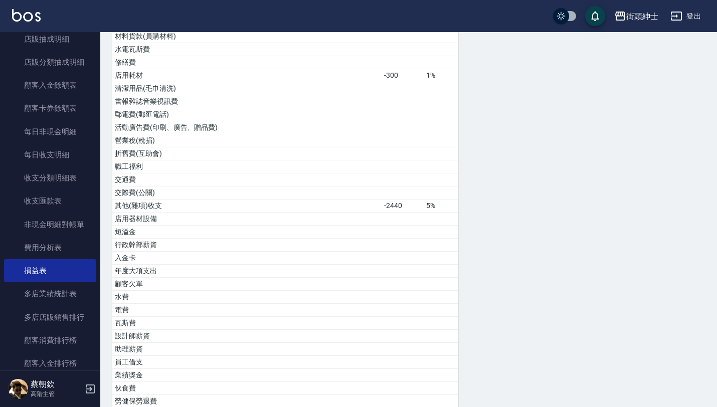
scroll to position [399, 0]
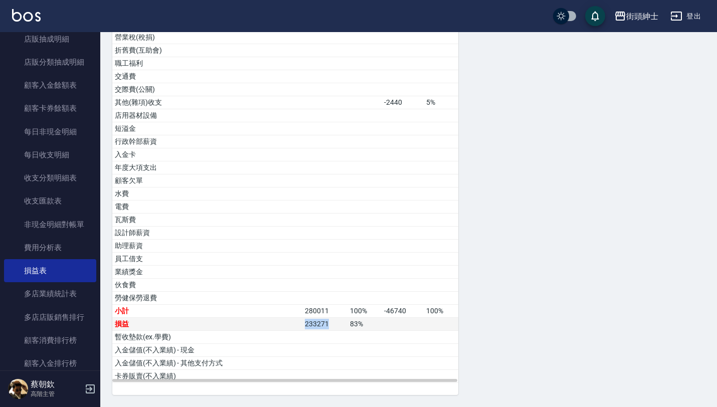
drag, startPoint x: 306, startPoint y: 324, endPoint x: 335, endPoint y: 324, distance: 29.1
click at [335, 324] on td "233271" at bounding box center [324, 324] width 45 height 13
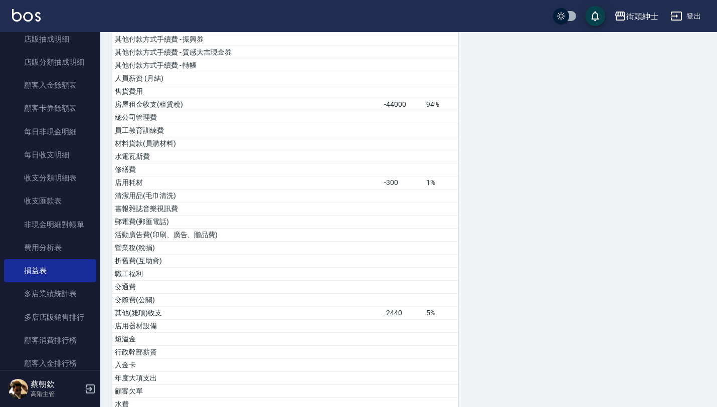
scroll to position [0, 0]
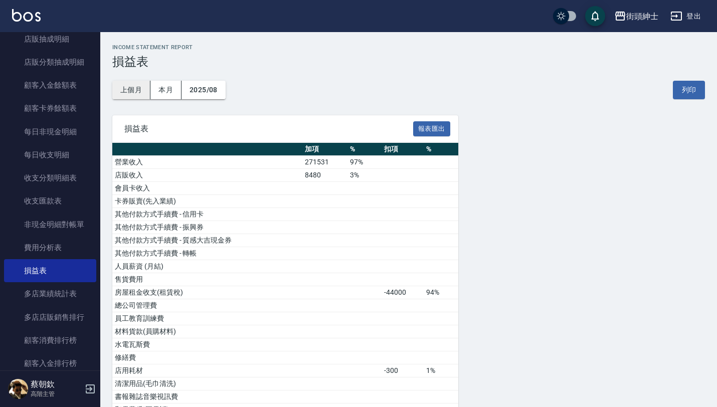
click at [134, 85] on button "上個月" at bounding box center [131, 90] width 38 height 19
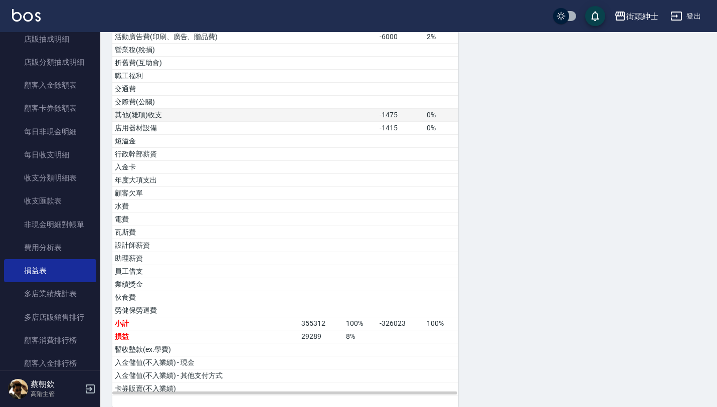
scroll to position [399, 0]
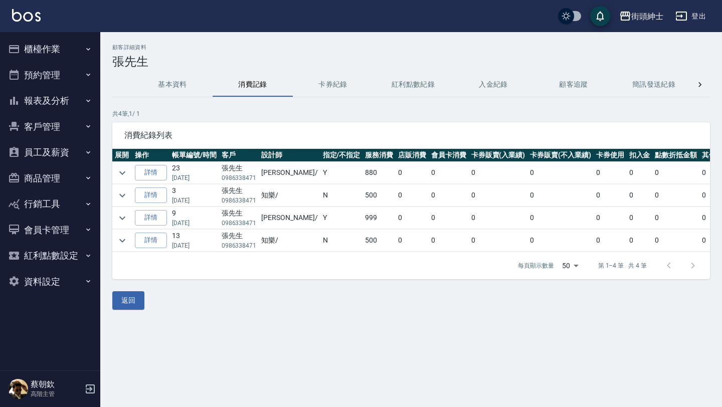
click at [74, 63] on button "預約管理" at bounding box center [50, 75] width 92 height 26
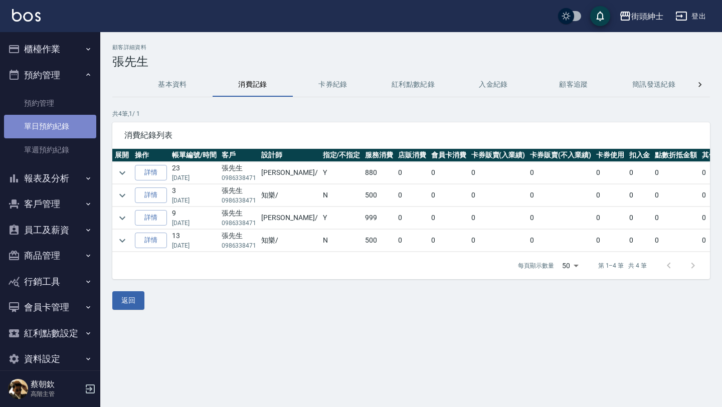
click at [63, 122] on link "單日預約紀錄" at bounding box center [50, 126] width 92 height 23
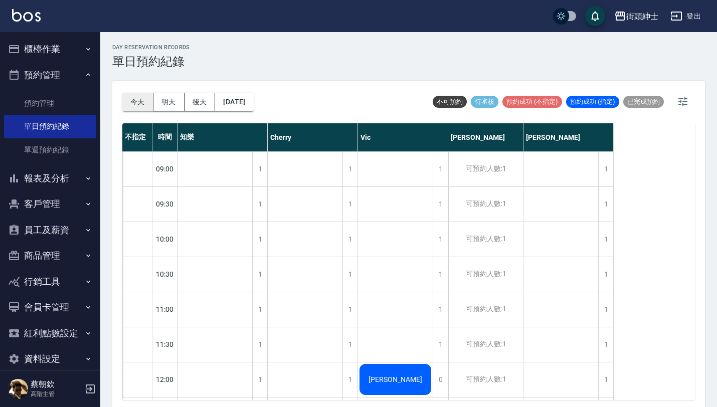
click at [144, 107] on button "今天" at bounding box center [137, 102] width 31 height 19
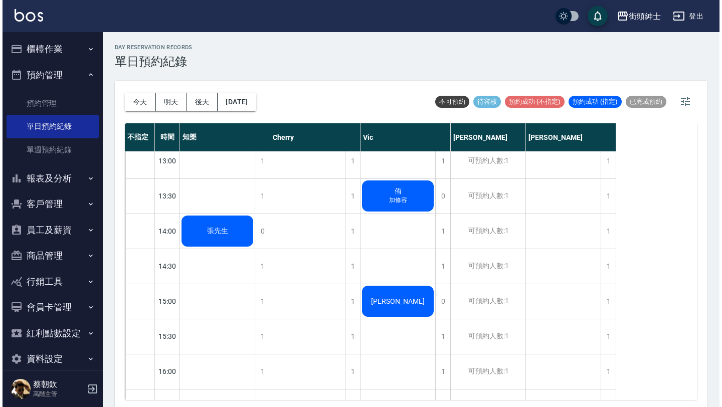
scroll to position [287, 0]
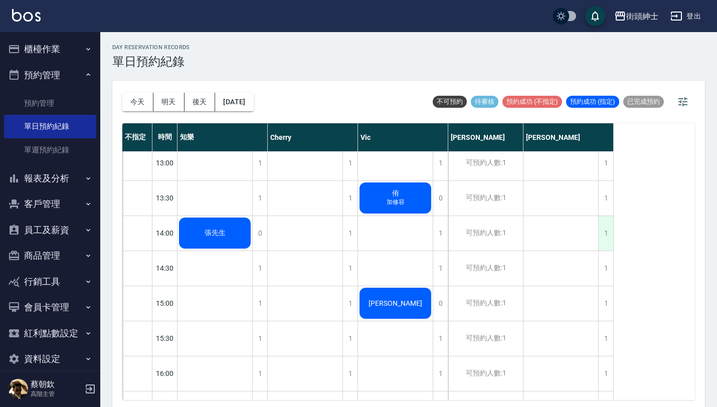
click at [602, 234] on div "1" at bounding box center [605, 233] width 15 height 35
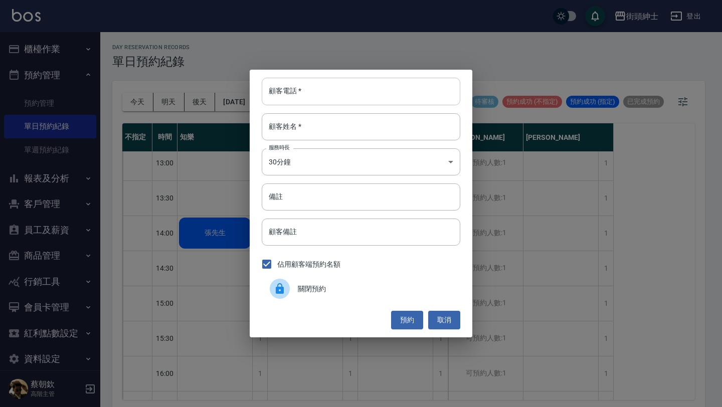
click at [357, 97] on input "顧客電話   *" at bounding box center [361, 91] width 199 height 27
paste input "稱呼：[PERSON_NAME]先生 電話：[PHONE_NUMBER]"
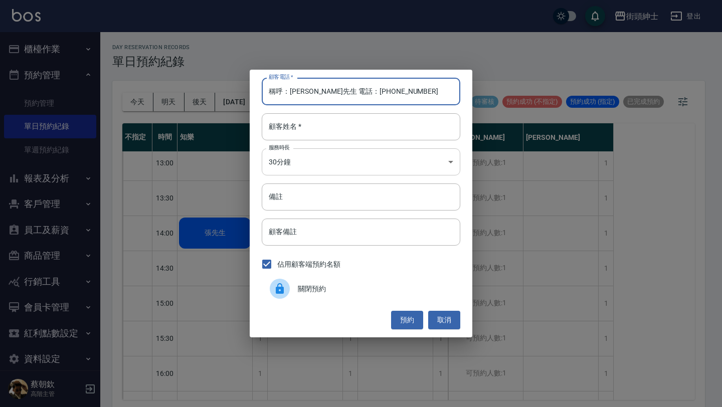
type input "稱呼：[PERSON_NAME]先生 電話：[PHONE_NUMBER]"
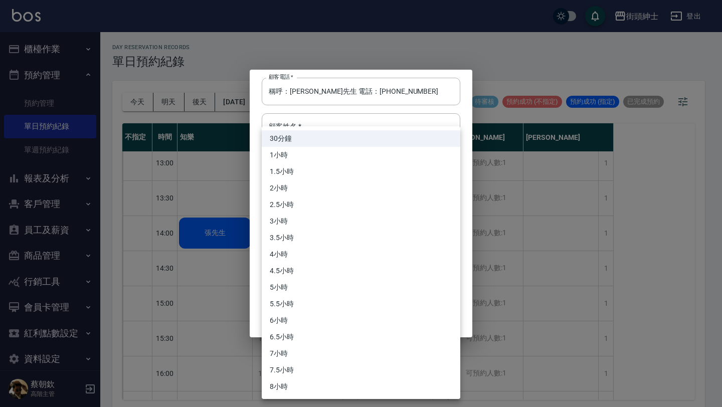
click at [337, 150] on body "街頭紳士 登出 櫃檯作業 打帳單 帳單列表 掛單列表 座位開單 營業儀表板 現金收支登錄 高階收支登錄 材料自購登錄 每日結帳 排班表 現場電腦打卡 掃碼打卡…" at bounding box center [361, 205] width 722 height 410
click at [338, 119] on div at bounding box center [361, 203] width 722 height 407
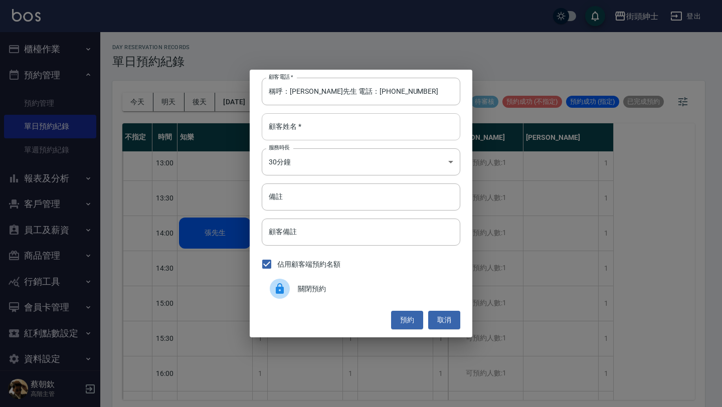
click at [326, 123] on input "顧客姓名   *" at bounding box center [361, 126] width 199 height 27
paste input "稱呼：[PERSON_NAME]先生 電話：[PHONE_NUMBER]"
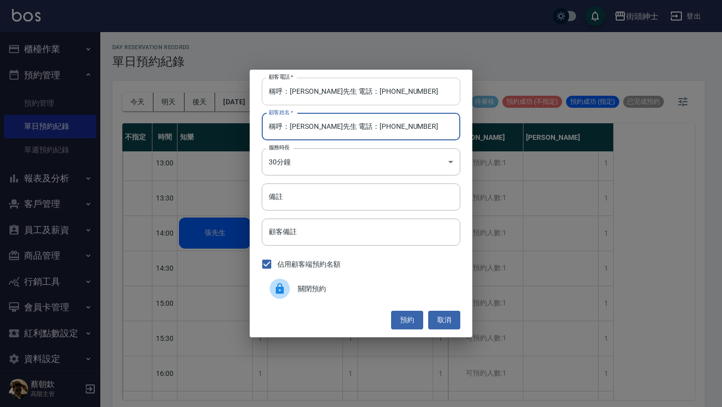
type input "稱呼：[PERSON_NAME]先生 電話：[PHONE_NUMBER]"
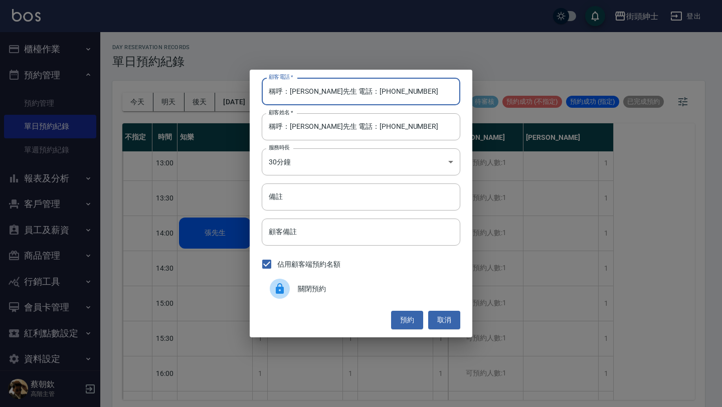
drag, startPoint x: 333, startPoint y: 92, endPoint x: 248, endPoint y: 66, distance: 89.3
click at [250, 66] on div "顧客電話   * 稱呼：[PERSON_NAME]先生 電話：[PHONE_NUMBER] 顧客電話   * 顧客姓名   * 稱呼：[PERSON_NAME…" at bounding box center [361, 203] width 722 height 407
type input "0928467413"
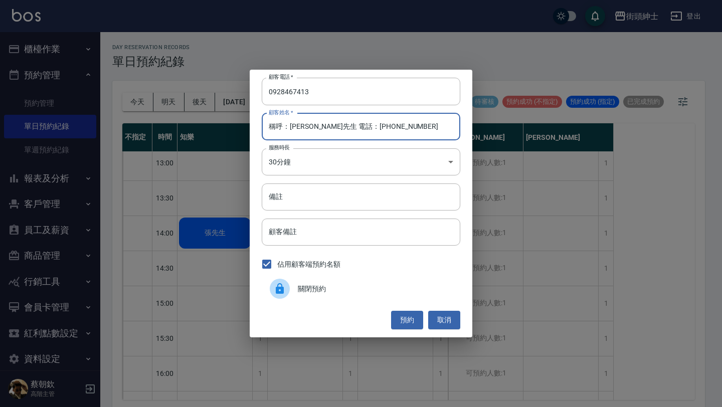
drag, startPoint x: 288, startPoint y: 127, endPoint x: 227, endPoint y: 113, distance: 62.3
click at [233, 114] on div "顧客電話   * [PHONE_NUMBER] 顧客電話   * 顧客姓名   * 稱呼：[PERSON_NAME]先生 電話：[PHONE_NUMBER] …" at bounding box center [361, 203] width 722 height 407
drag, startPoint x: 287, startPoint y: 128, endPoint x: 354, endPoint y: 128, distance: 67.2
click at [354, 128] on input "[PERSON_NAME]先生 電話：[PHONE_NUMBER]" at bounding box center [361, 126] width 199 height 27
type input "[PERSON_NAME]先生"
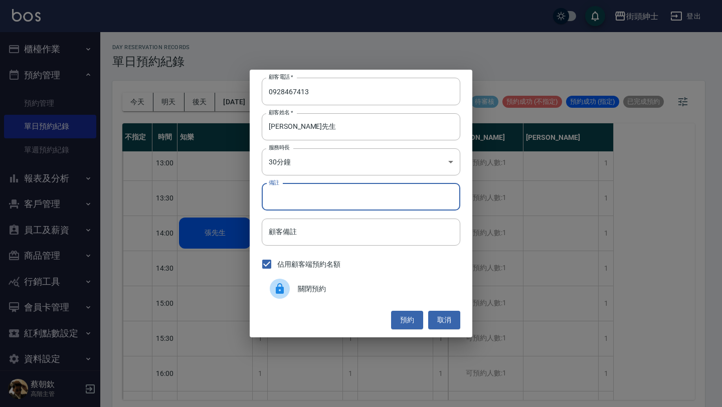
click at [347, 186] on input "備註" at bounding box center [361, 196] width 199 height 27
type input "入門"
click at [412, 322] on button "預約" at bounding box center [407, 320] width 32 height 19
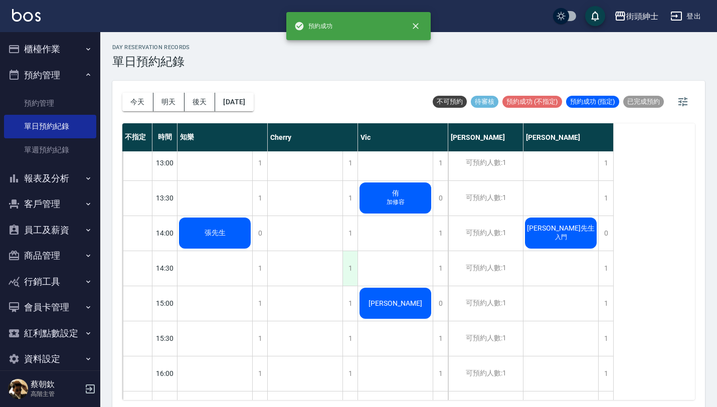
click at [351, 263] on div "1" at bounding box center [349, 268] width 15 height 35
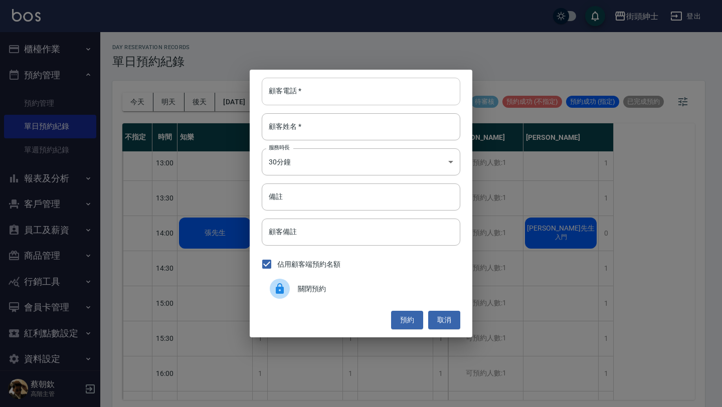
click at [380, 102] on input "顧客電話   *" at bounding box center [361, 91] width 199 height 27
paste input "稱呼：[PERSON_NAME]先生 電話：[PHONE_NUMBER]"
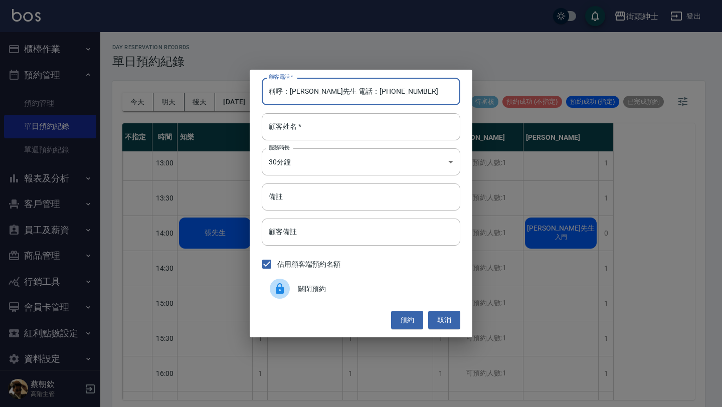
drag, startPoint x: 334, startPoint y: 92, endPoint x: 250, endPoint y: 93, distance: 84.2
click at [250, 91] on div "顧客電話   * 稱呼：[PERSON_NAME]先生 電話：[PHONE_NUMBER] 顧客電話   * 顧客姓名   * 顧客姓名   * 服務時長 3…" at bounding box center [361, 203] width 223 height 267
type input "0928467413"
click at [293, 124] on input "顧客姓名   *" at bounding box center [361, 126] width 199 height 27
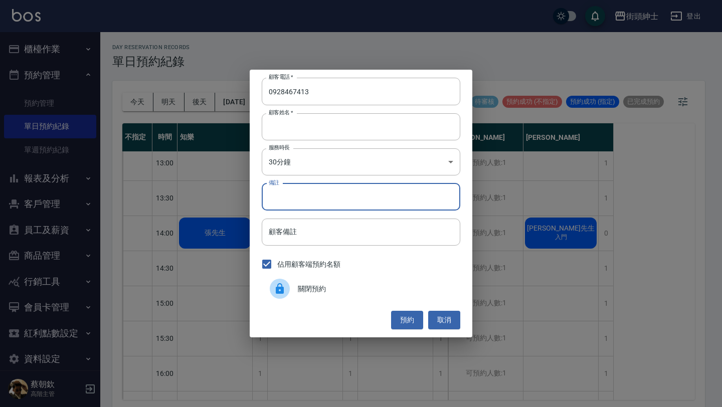
click at [349, 194] on input "備註" at bounding box center [361, 196] width 199 height 27
type input "入門"
click at [399, 320] on button "預約" at bounding box center [407, 320] width 32 height 19
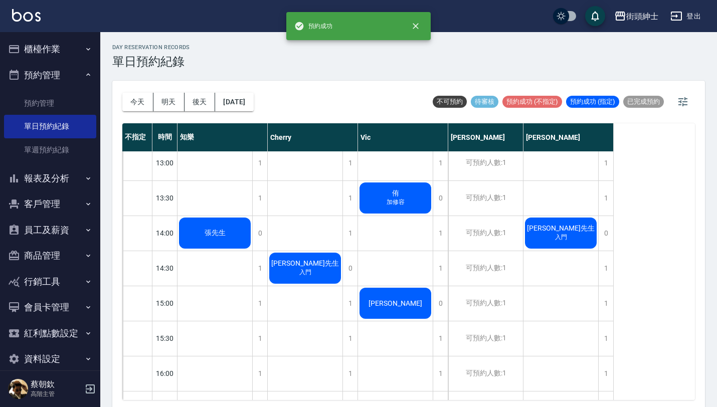
click at [252, 241] on div "[PERSON_NAME]先生 入門" at bounding box center [214, 233] width 75 height 34
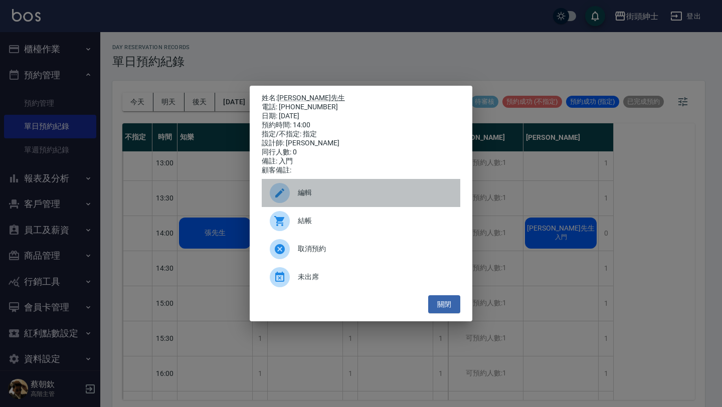
click at [315, 188] on div "編輯" at bounding box center [361, 193] width 199 height 28
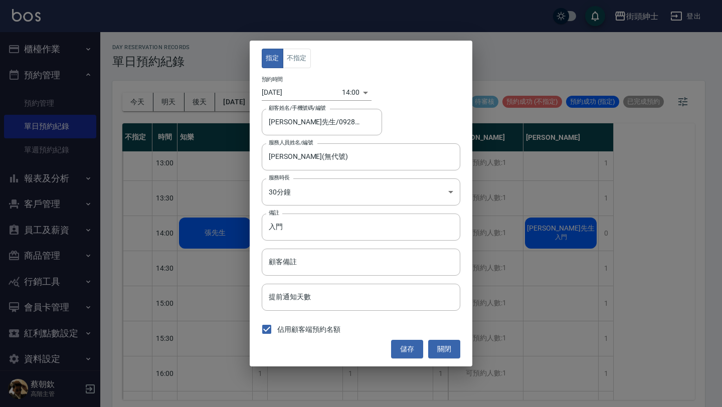
click at [347, 96] on body "街頭紳士 登出 櫃檯作業 打帳單 帳單列表 掛單列表 座位開單 營業儀表板 現金收支登錄 高階收支登錄 材料自購登錄 每日結帳 排班表 現場電腦打卡 掃碼打卡…" at bounding box center [361, 205] width 722 height 410
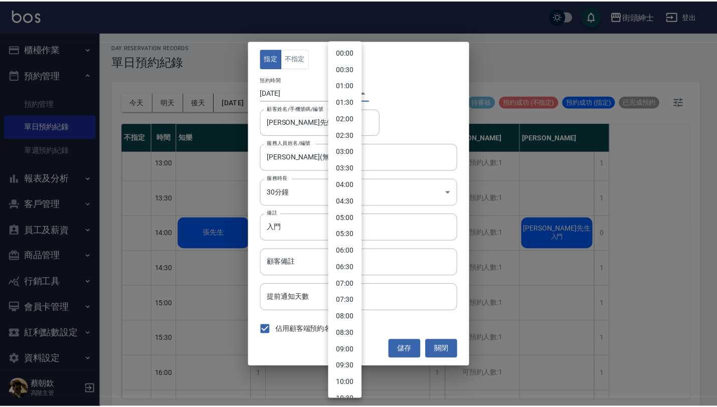
scroll to position [296, 0]
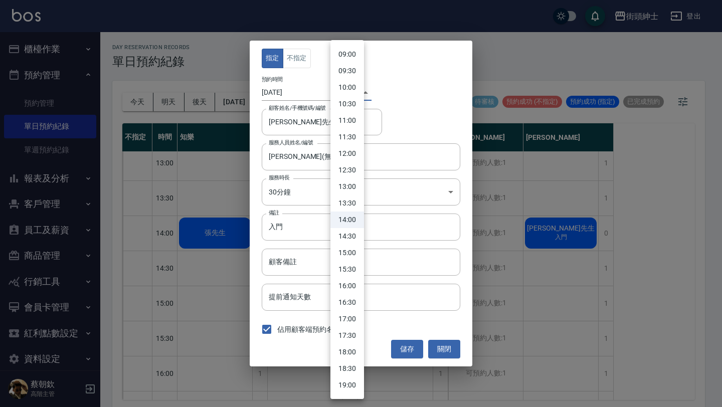
click at [435, 78] on div at bounding box center [361, 203] width 722 height 407
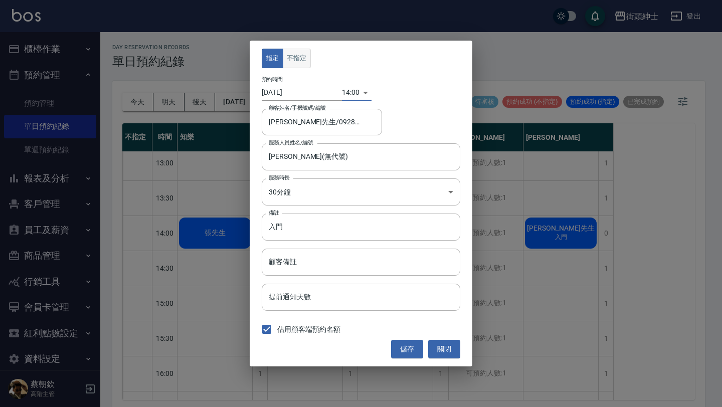
click at [301, 62] on button "不指定" at bounding box center [297, 59] width 28 height 20
click at [408, 344] on button "儲存" at bounding box center [407, 349] width 32 height 19
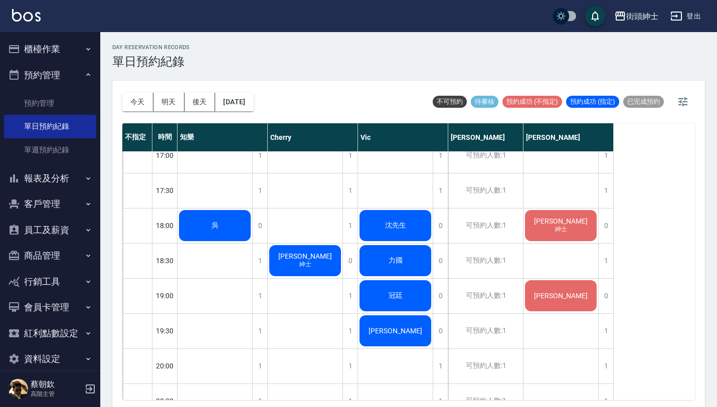
scroll to position [582, 0]
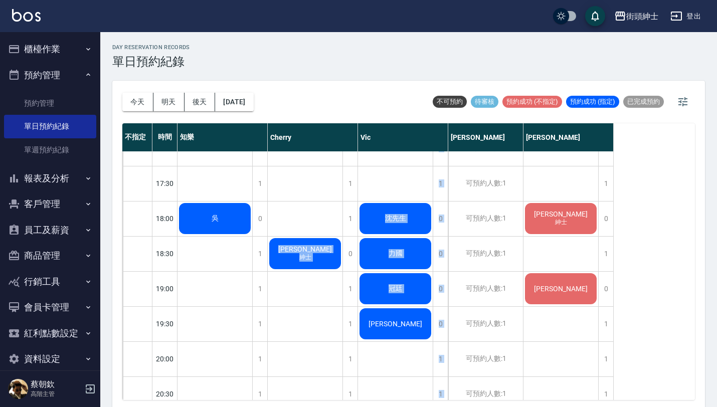
drag, startPoint x: 323, startPoint y: 271, endPoint x: 378, endPoint y: 319, distance: 73.9
click at [379, 319] on div "09:00 09:30 10:00 10:30 11:00 11:30 12:00 12:30 13:00 13:30 14:00 14:30 15:00 1…" at bounding box center [367, 78] width 491 height 1018
click at [410, 55] on div "day Reservation records 單日預約紀錄" at bounding box center [408, 56] width 593 height 25
